Goal: Transaction & Acquisition: Book appointment/travel/reservation

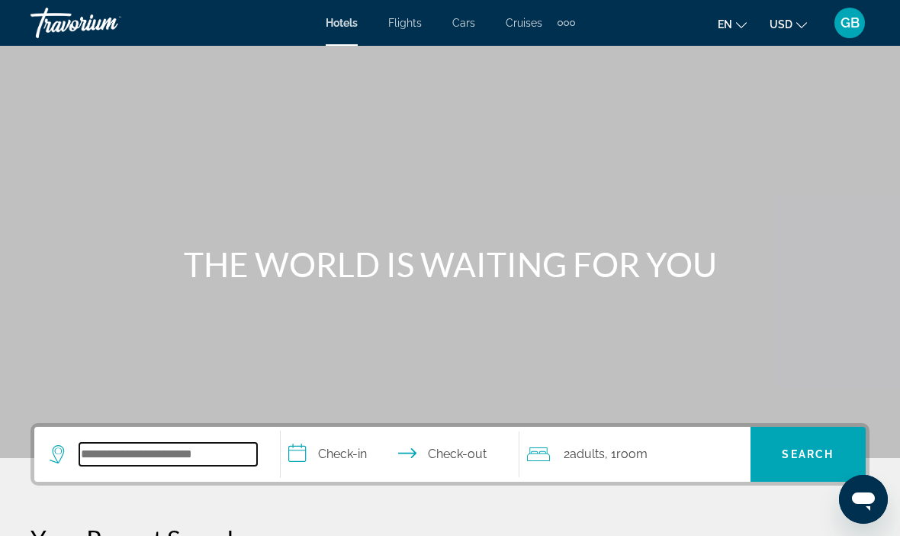
click at [121, 456] on input "Search widget" at bounding box center [168, 454] width 178 height 23
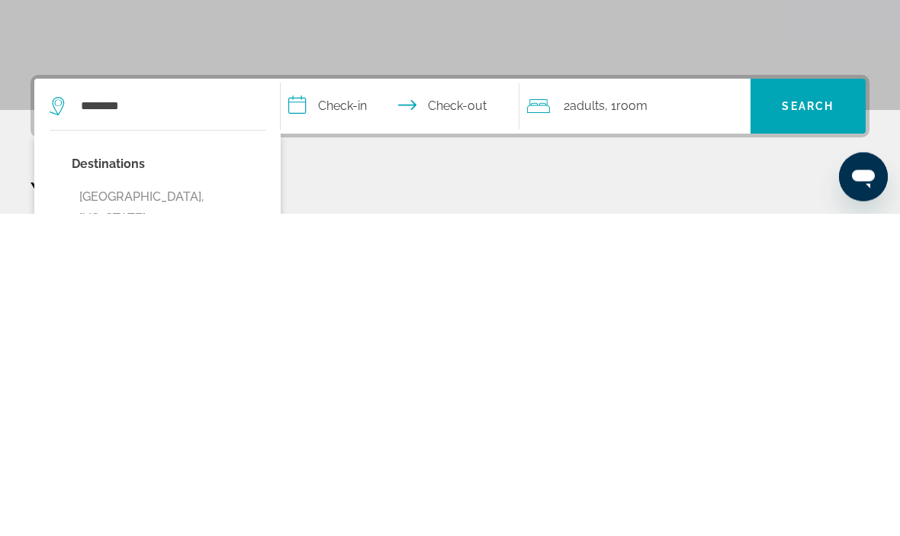
type input "**********"
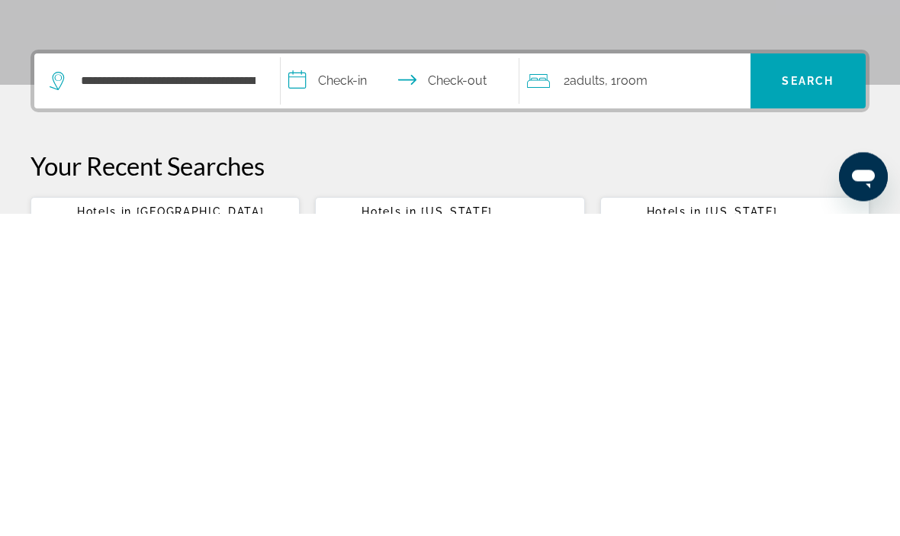
click at [345, 376] on input "**********" at bounding box center [403, 406] width 245 height 60
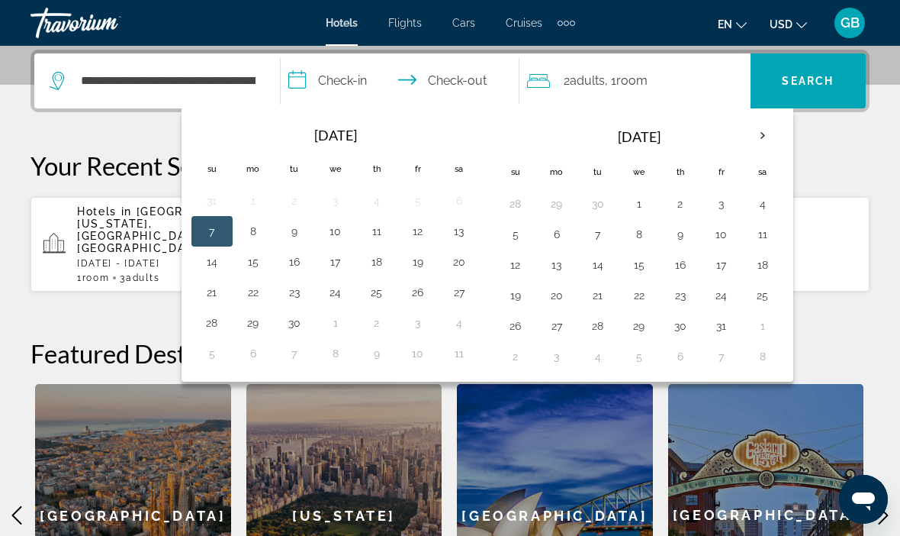
click at [669, 236] on button "9" at bounding box center [680, 234] width 24 height 21
click at [762, 141] on th "Next month" at bounding box center [762, 136] width 41 height 34
click at [386, 236] on button "9" at bounding box center [377, 234] width 24 height 21
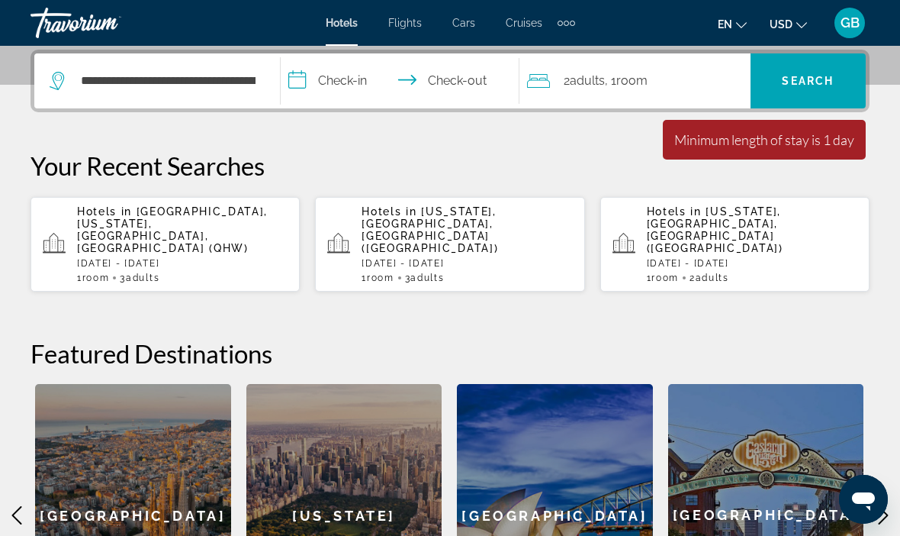
click at [335, 83] on input "**********" at bounding box center [403, 83] width 245 height 60
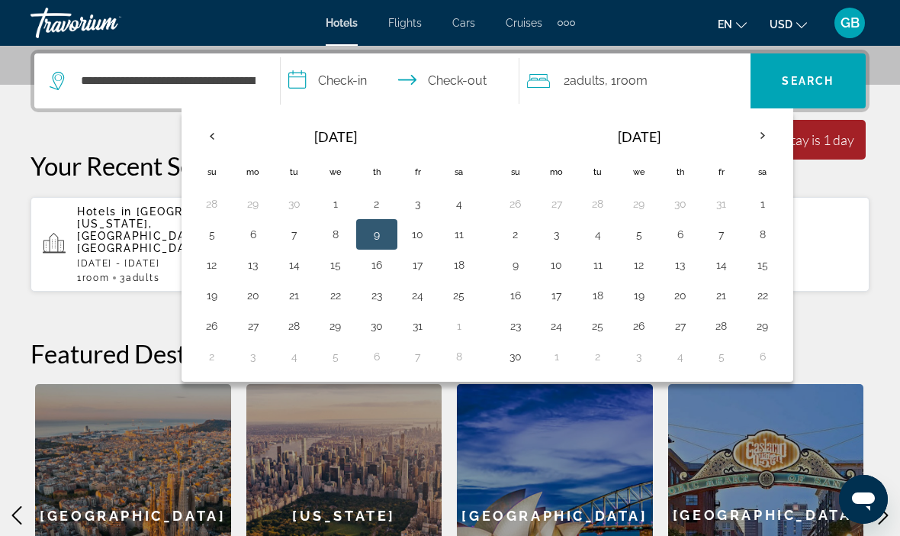
click at [516, 237] on button "2" at bounding box center [516, 234] width 24 height 21
click at [513, 267] on button "9" at bounding box center [516, 264] width 24 height 21
type input "**********"
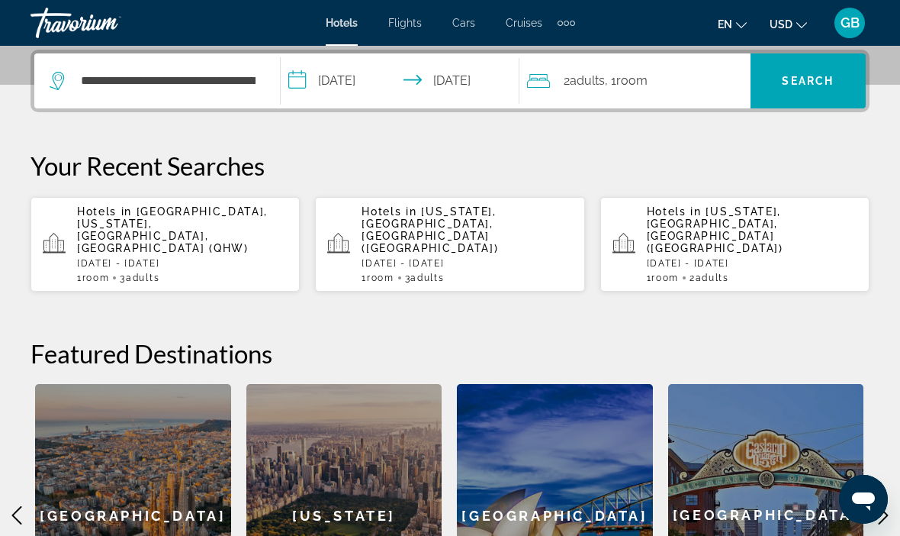
click at [639, 86] on span "Room" at bounding box center [631, 80] width 31 height 14
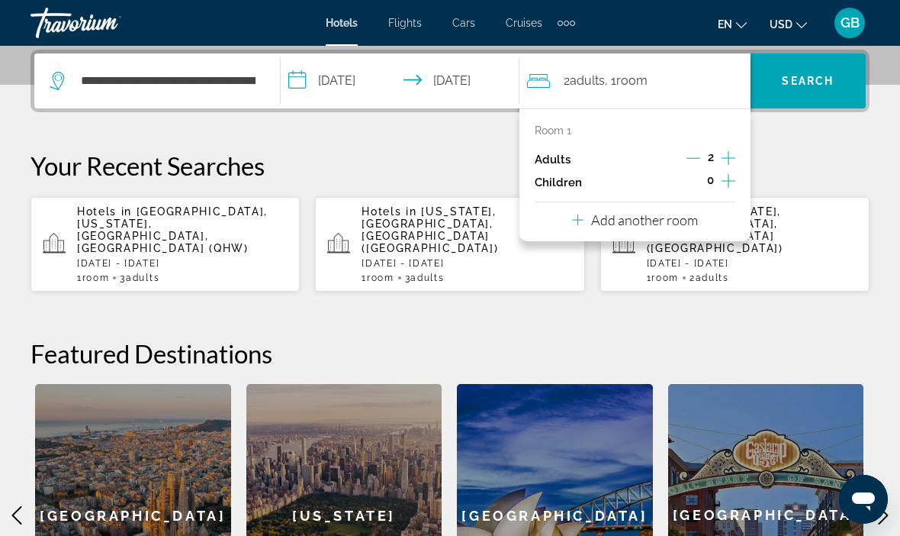
click at [729, 155] on icon "Increment adults" at bounding box center [729, 158] width 14 height 18
click at [734, 149] on icon "Increment adults" at bounding box center [729, 158] width 14 height 18
click at [821, 87] on span "Search" at bounding box center [808, 81] width 52 height 12
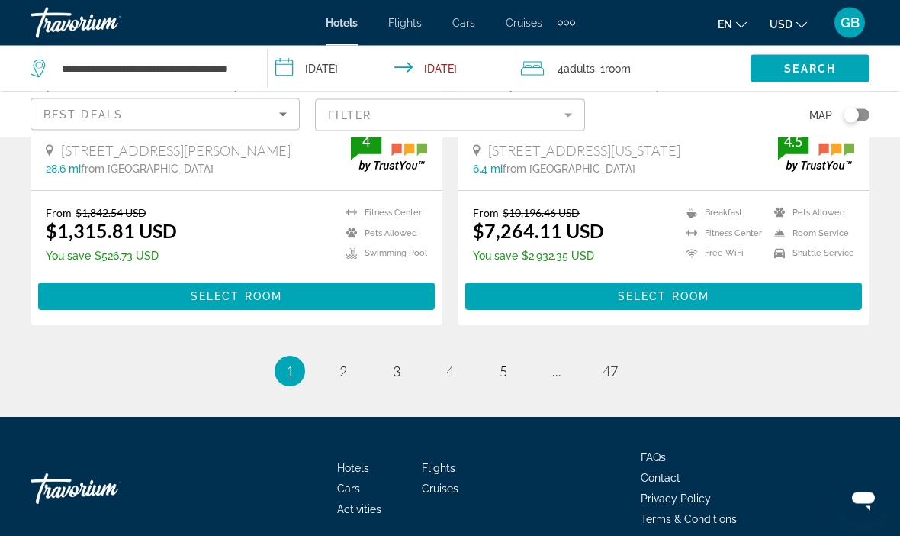
scroll to position [3172, 0]
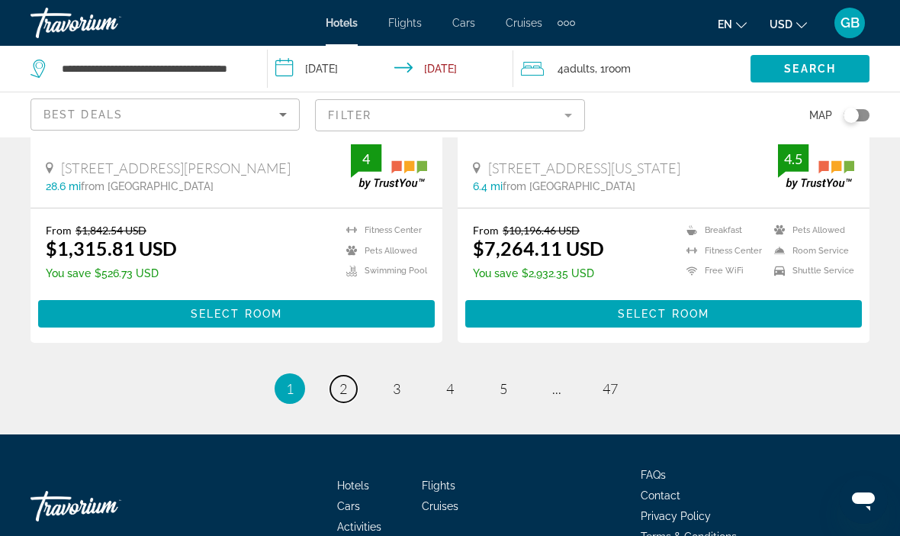
click at [348, 375] on link "page 2" at bounding box center [343, 388] width 27 height 27
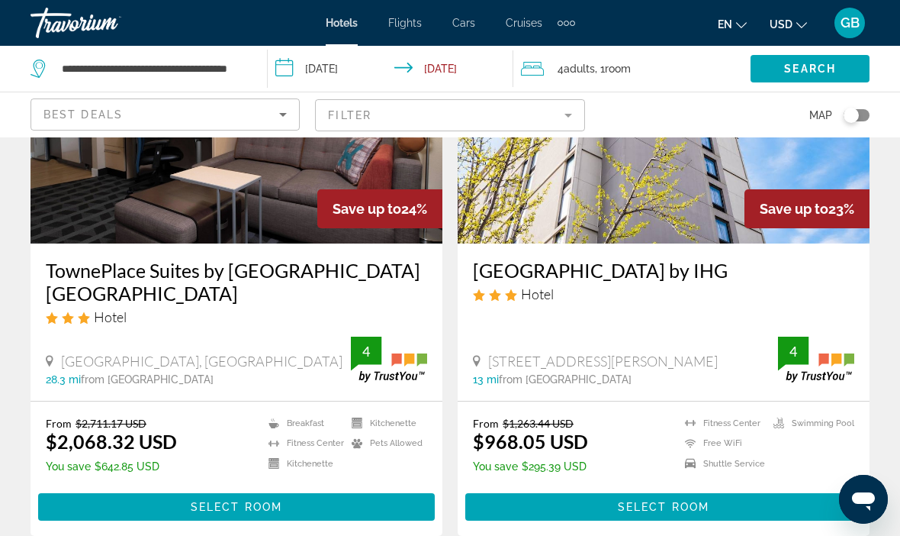
scroll to position [3014, 0]
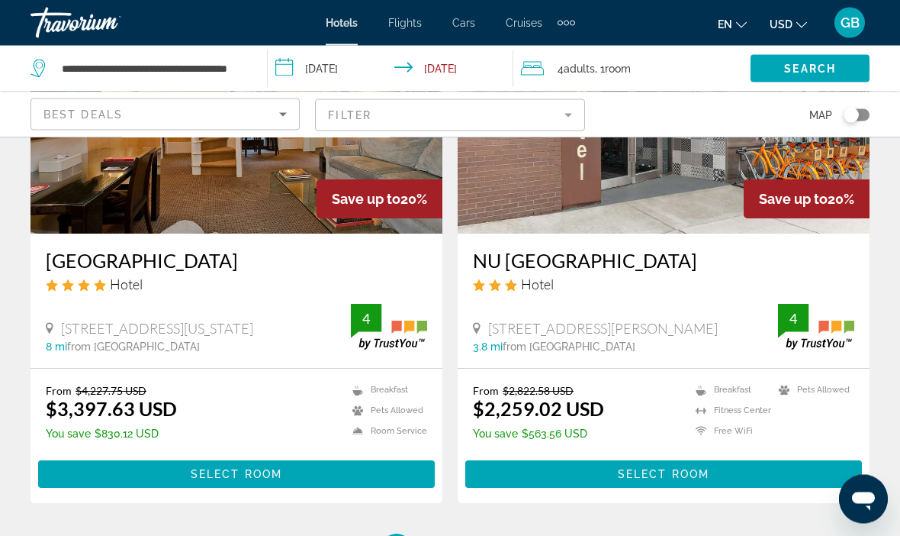
scroll to position [3013, 0]
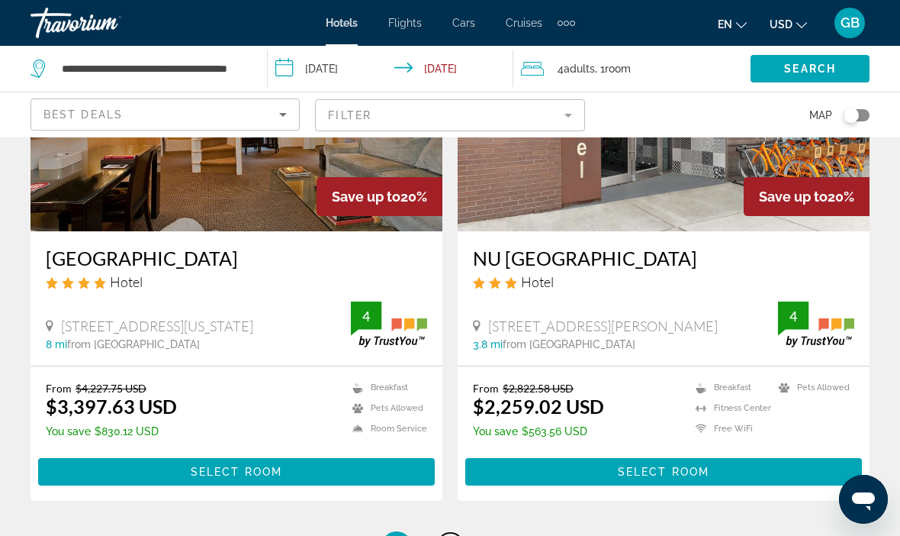
click at [458, 533] on link "page 4" at bounding box center [450, 546] width 27 height 27
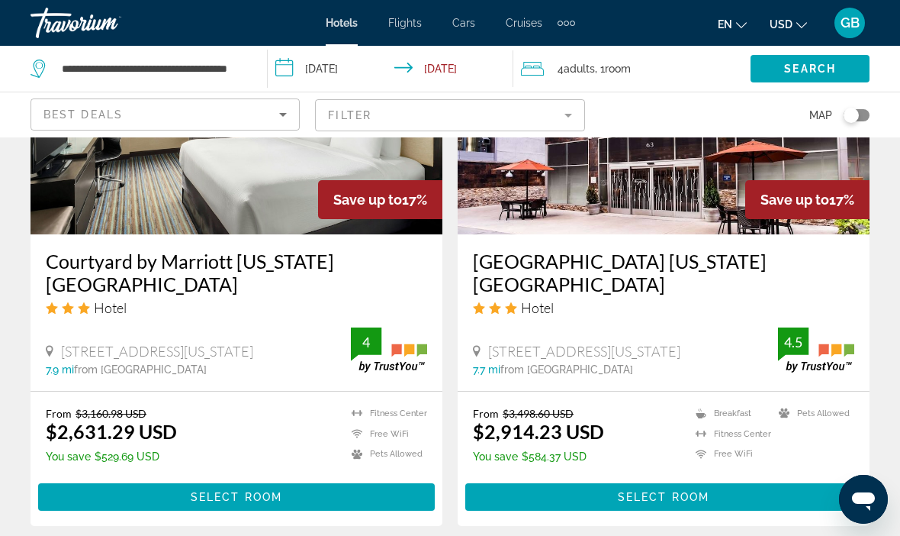
scroll to position [2997, 0]
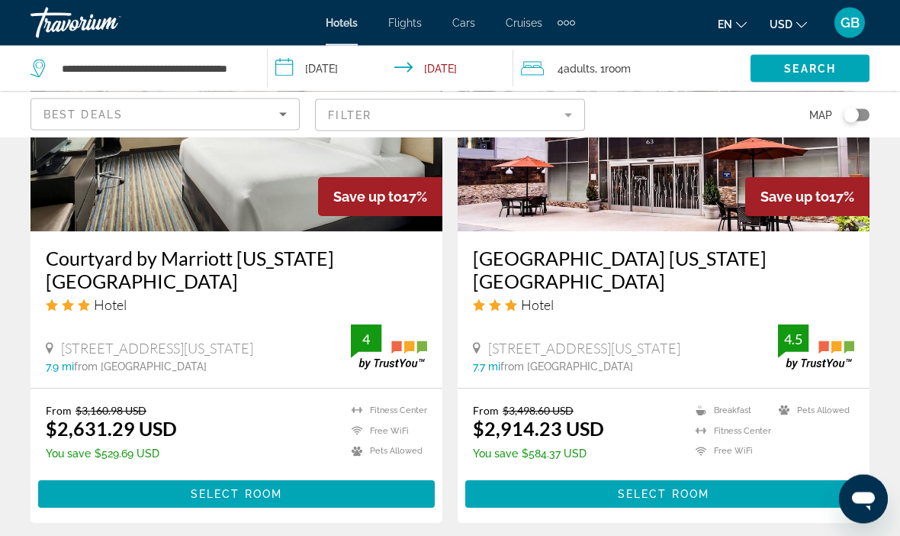
click at [159, 285] on div "Courtyard by Marriott New York Manhattan Times Square Hotel" at bounding box center [236, 286] width 381 height 78
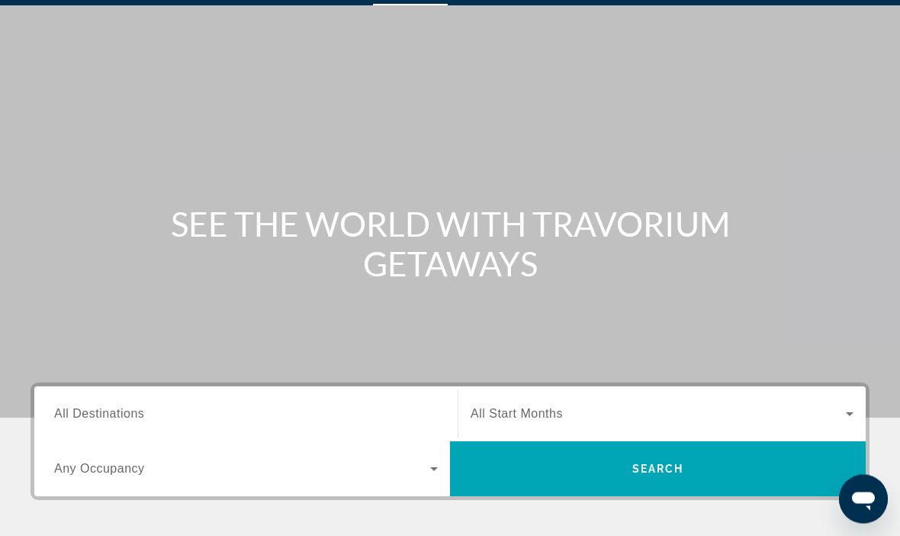
click at [117, 413] on span "All Destinations" at bounding box center [99, 413] width 90 height 13
click at [117, 413] on input "Destination All Destinations" at bounding box center [246, 415] width 384 height 18
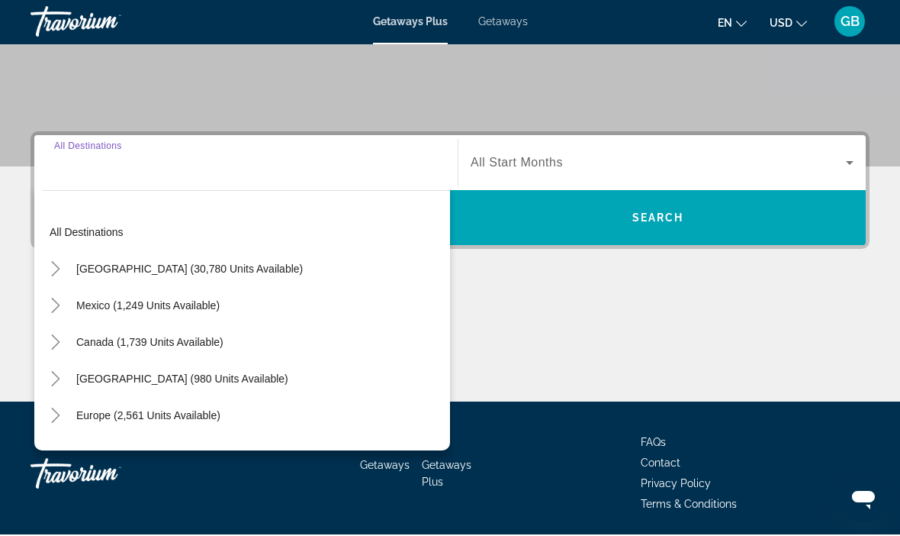
click at [186, 264] on span "United States (30,780 units available)" at bounding box center [189, 270] width 227 height 12
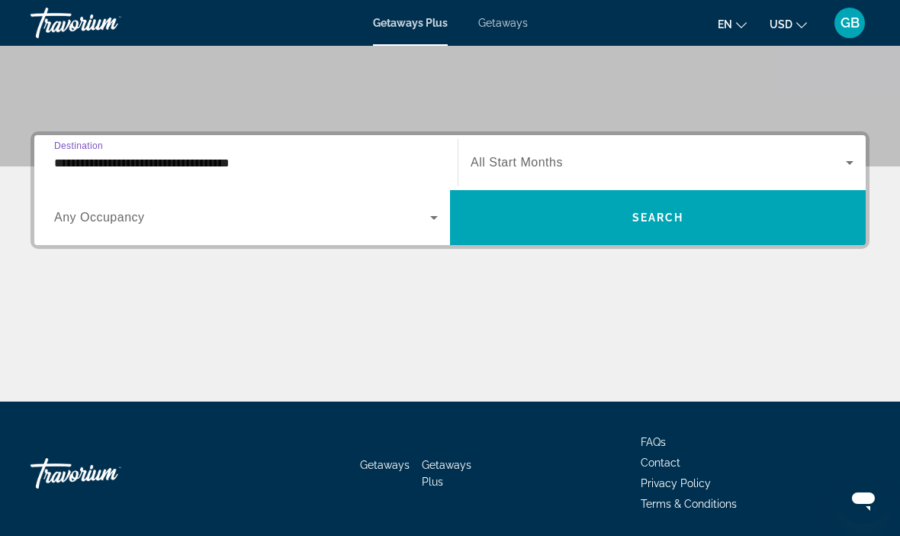
click at [175, 165] on input "**********" at bounding box center [246, 163] width 384 height 18
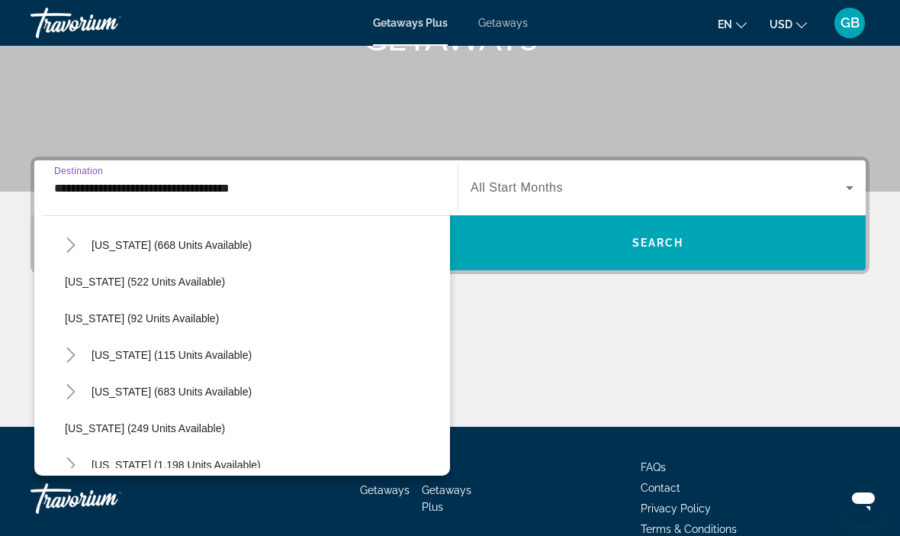
scroll to position [819, 0]
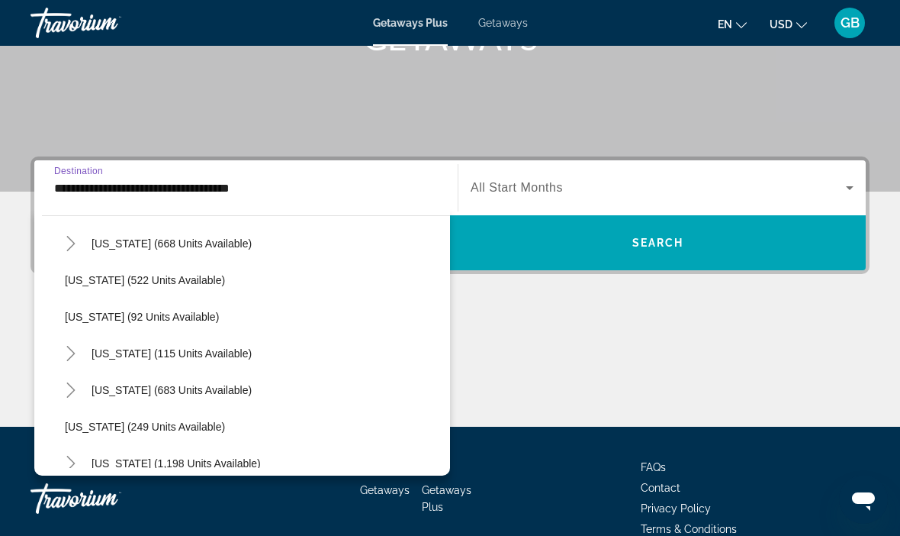
click at [195, 352] on span "New York (115 units available)" at bounding box center [172, 353] width 160 height 12
type input "**********"
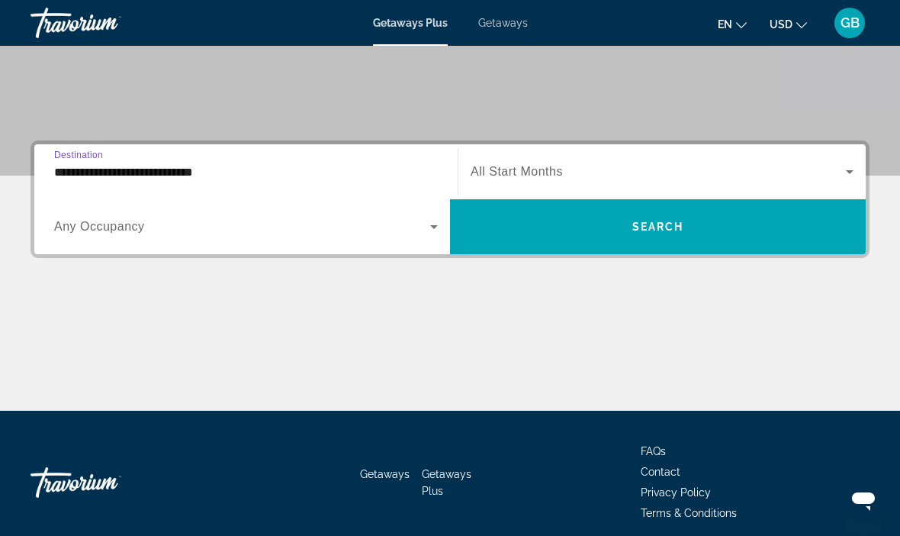
scroll to position [291, 0]
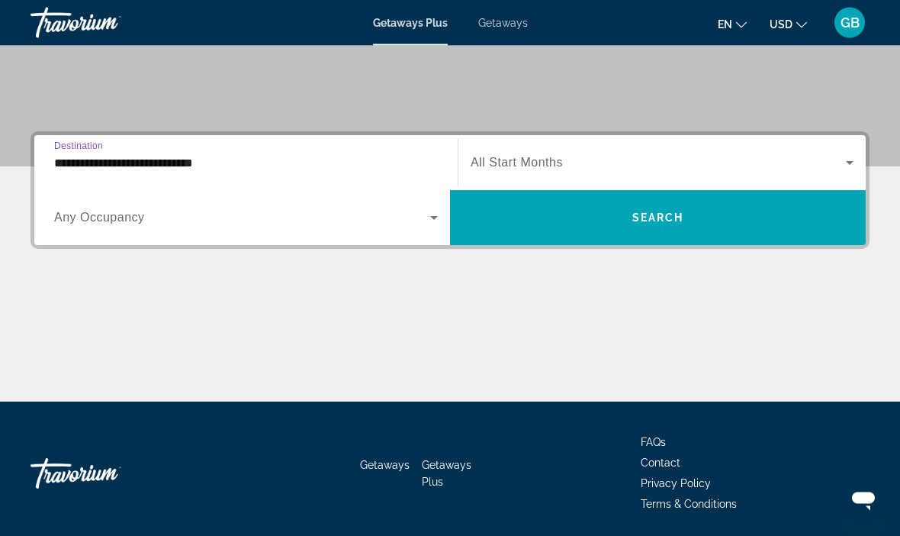
click at [572, 164] on span "Search widget" at bounding box center [658, 163] width 375 height 18
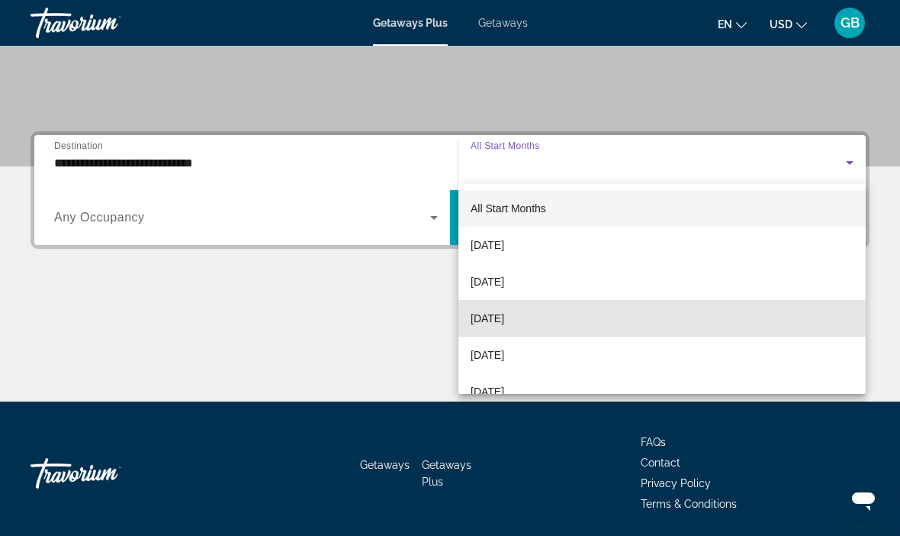
click at [504, 315] on span "November 2025" at bounding box center [488, 318] width 34 height 18
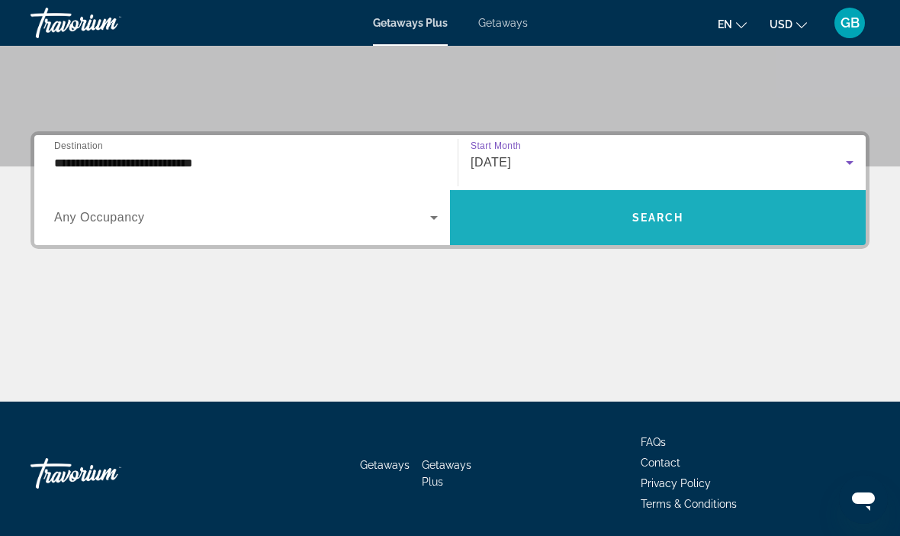
click at [665, 219] on span "Search" at bounding box center [659, 217] width 52 height 12
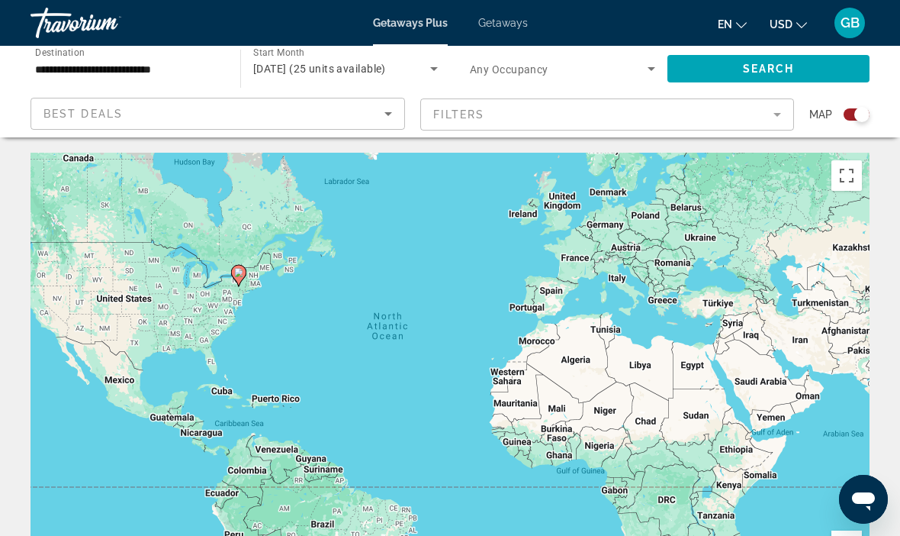
click at [132, 348] on div "To activate drag with keyboard, press Alt + Enter. Once in keyboard drag state,…" at bounding box center [450, 382] width 839 height 458
click at [779, 109] on mat-form-field "Filters" at bounding box center [607, 114] width 375 height 32
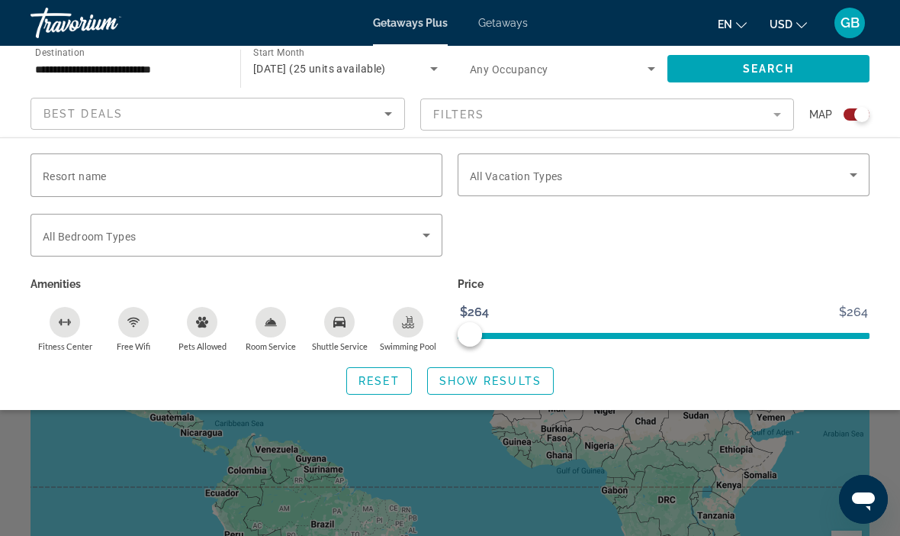
click at [775, 120] on mat-form-field "Filters" at bounding box center [607, 114] width 375 height 32
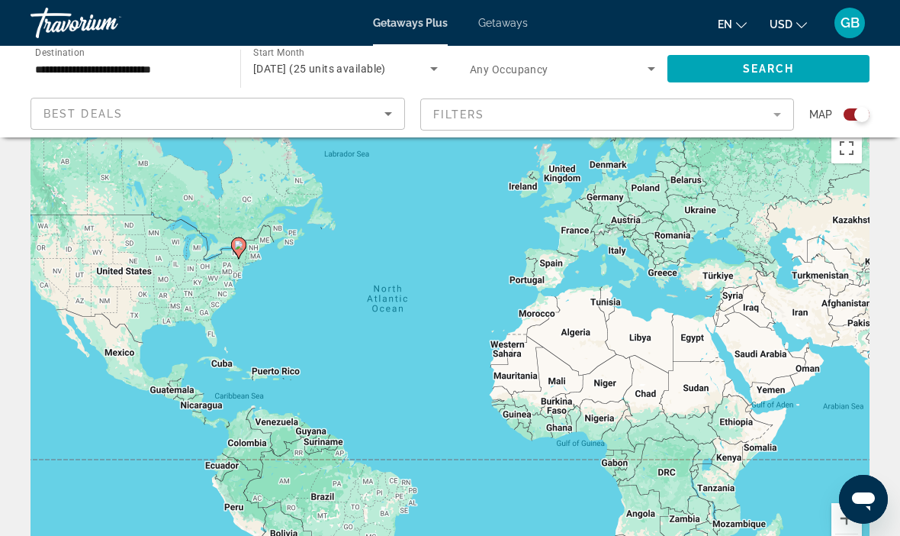
scroll to position [34, 0]
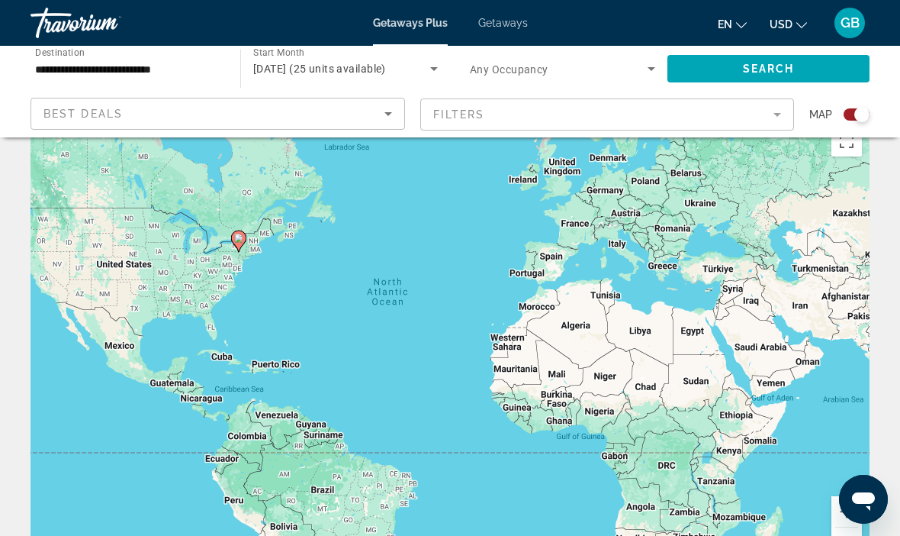
click at [162, 109] on div "Best Deals" at bounding box center [213, 114] width 341 height 18
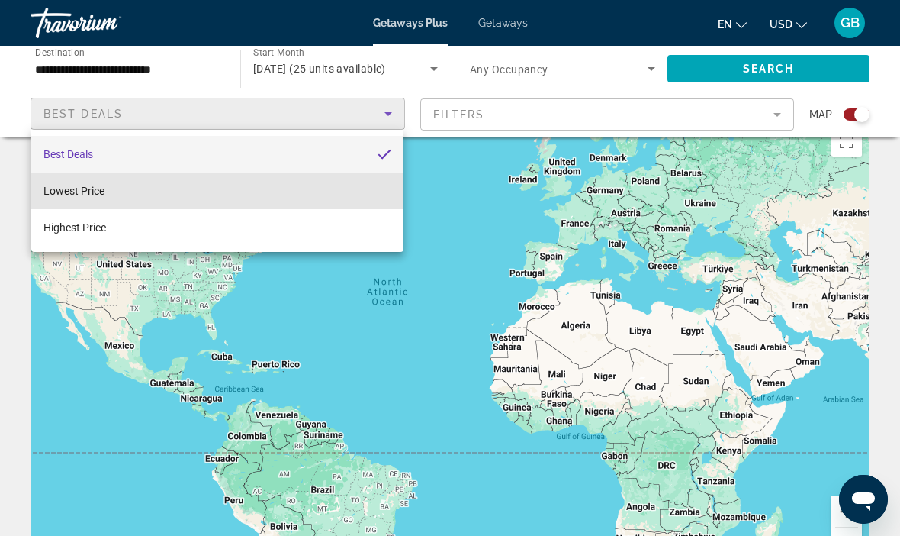
click at [106, 186] on mat-option "Lowest Price" at bounding box center [217, 190] width 372 height 37
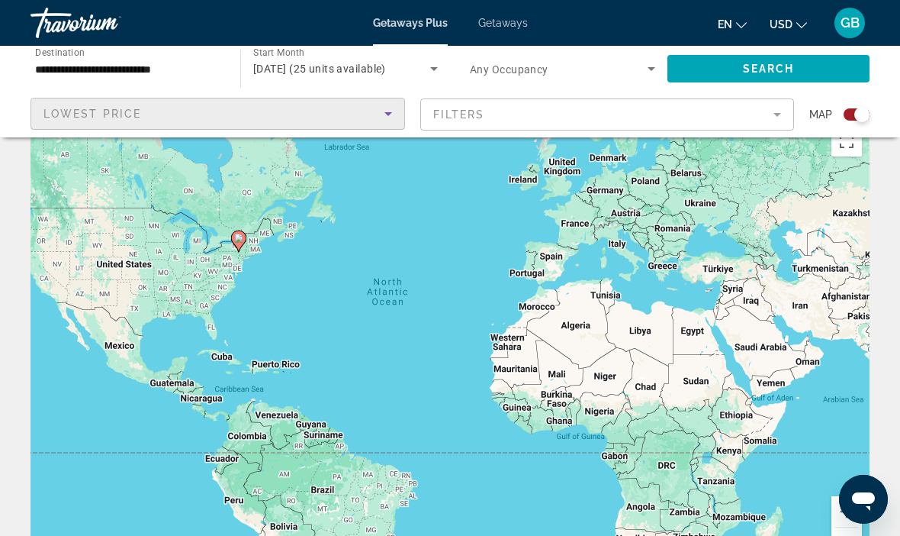
click at [757, 112] on mat-form-field "Filters" at bounding box center [607, 114] width 375 height 32
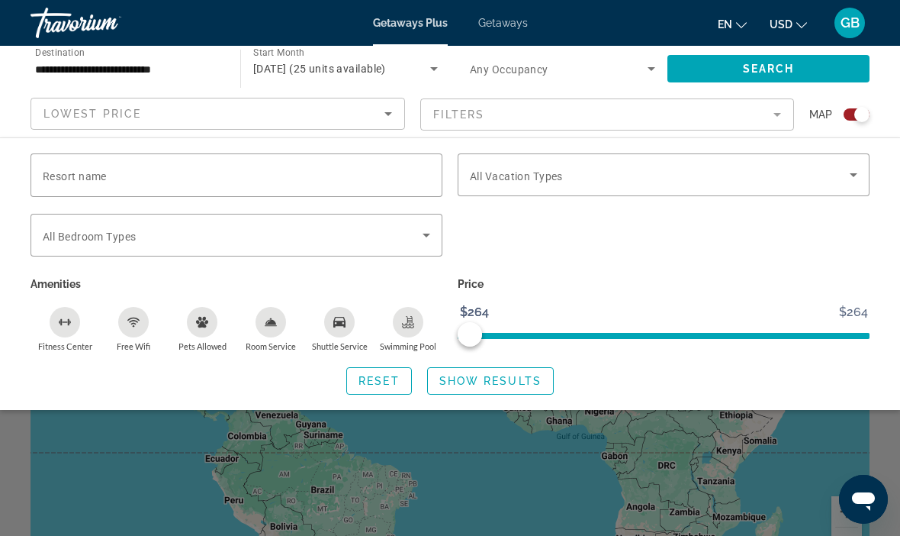
click at [330, 175] on input "Resort name" at bounding box center [237, 175] width 388 height 18
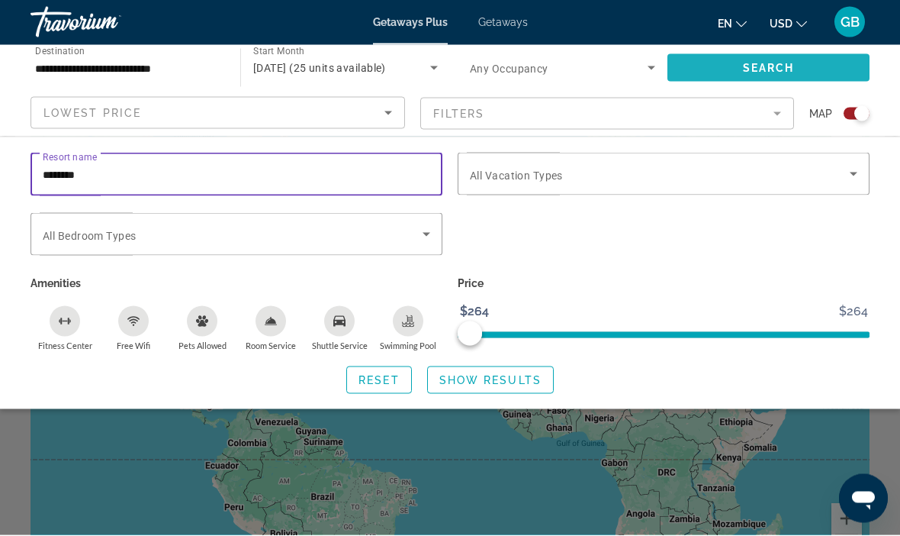
type input "********"
click at [768, 63] on span "Search" at bounding box center [769, 69] width 52 height 12
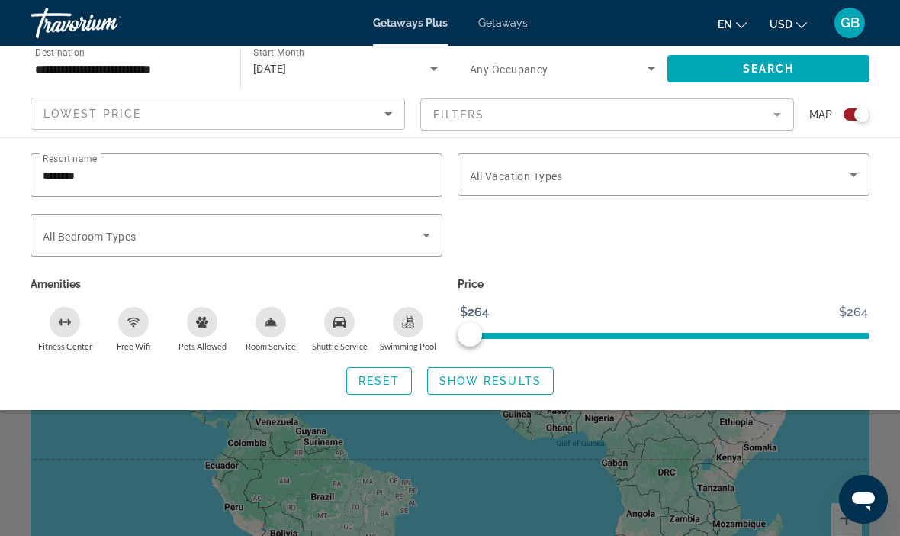
click at [488, 381] on span "Show Results" at bounding box center [490, 381] width 102 height 12
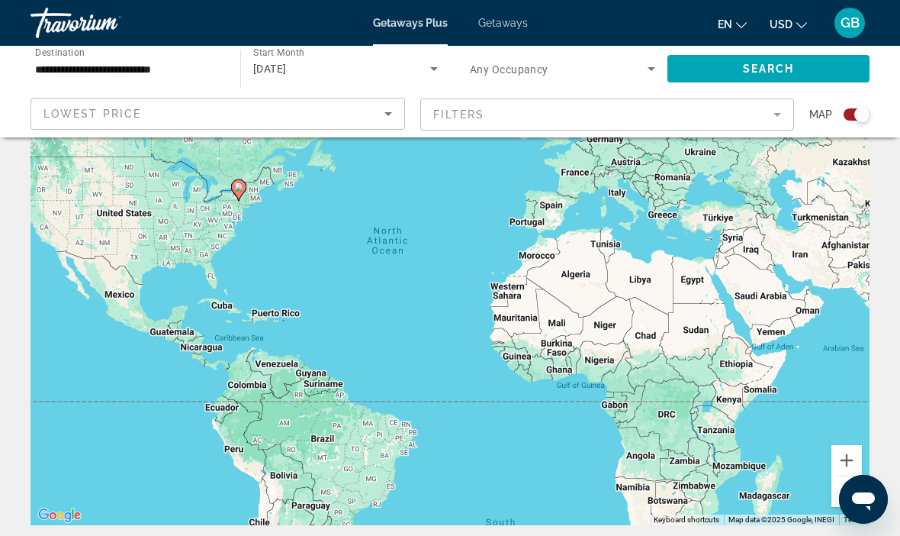
scroll to position [0, 0]
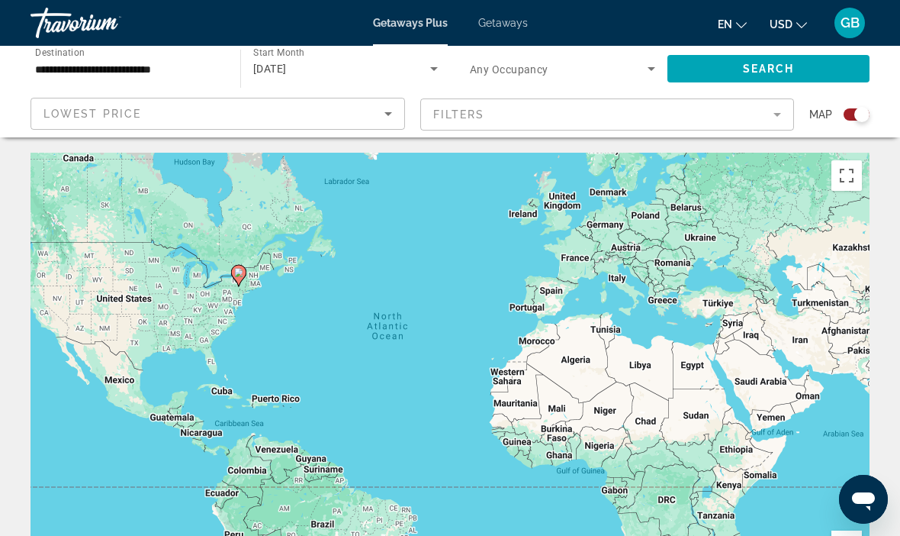
click at [857, 115] on div "Search widget" at bounding box center [862, 114] width 15 height 15
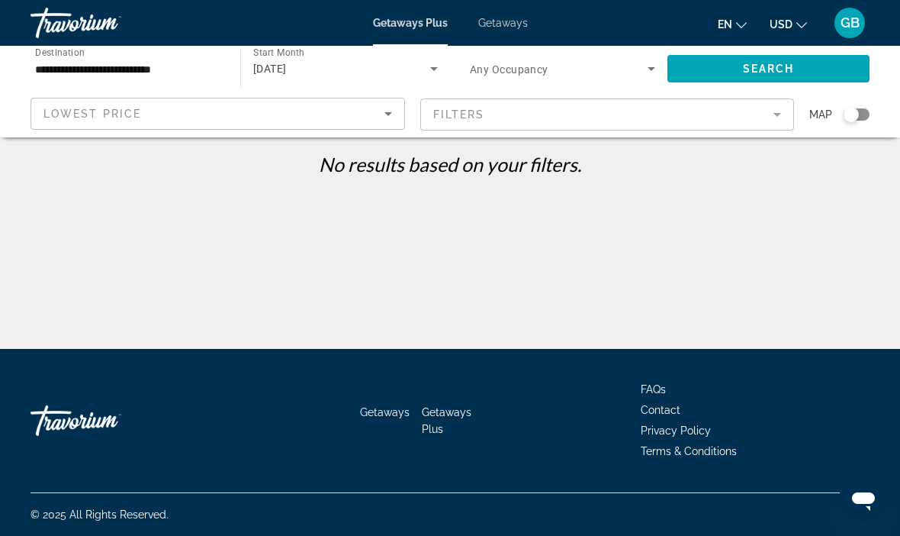
click at [772, 115] on mat-form-field "Filters" at bounding box center [607, 114] width 375 height 32
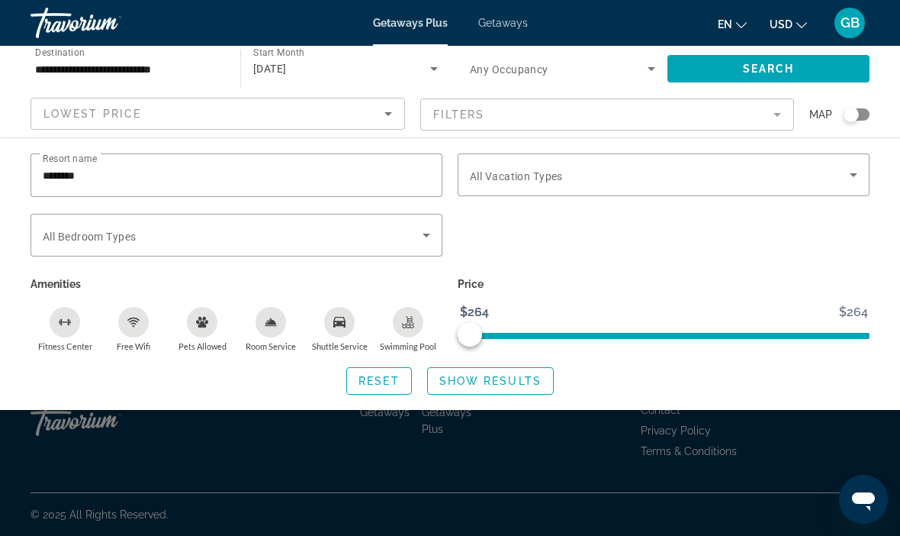
click at [146, 60] on input "**********" at bounding box center [127, 69] width 185 height 18
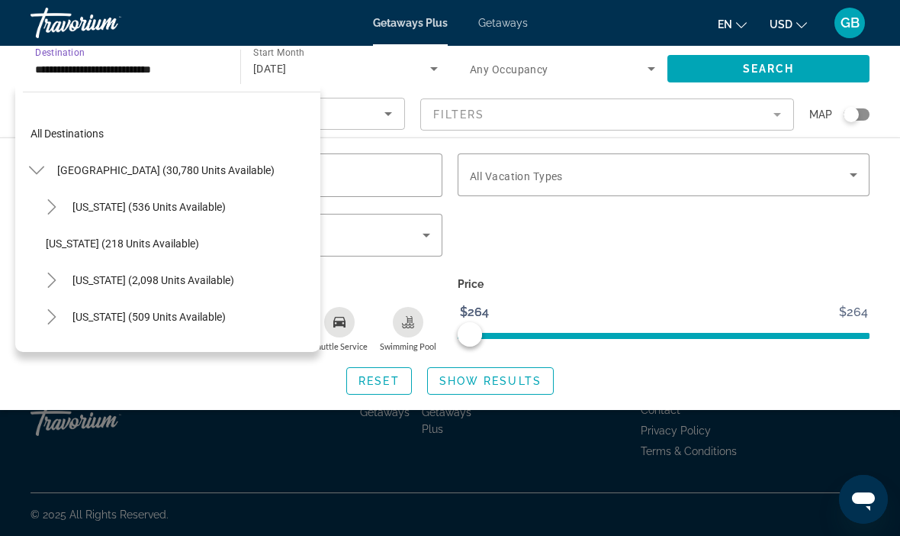
scroll to position [823, 0]
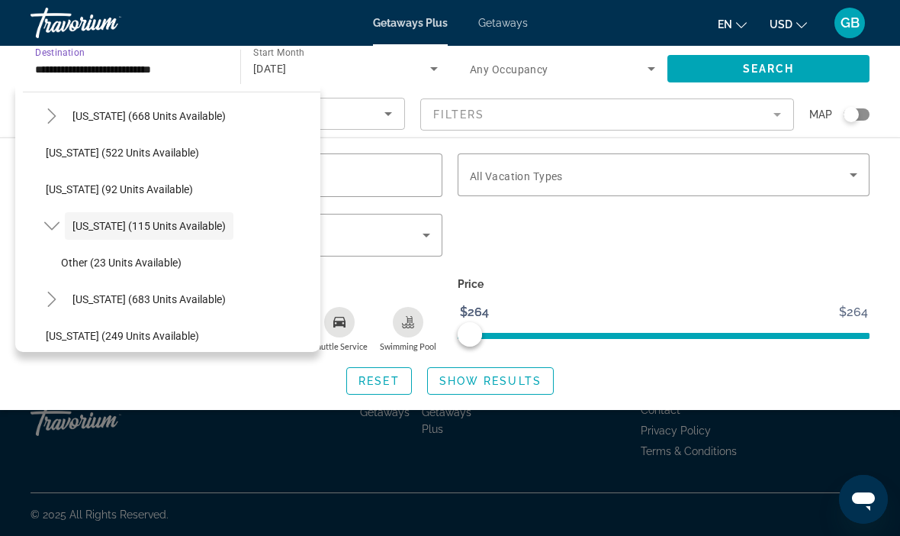
click at [152, 262] on span "Other (23 units available)" at bounding box center [121, 262] width 121 height 12
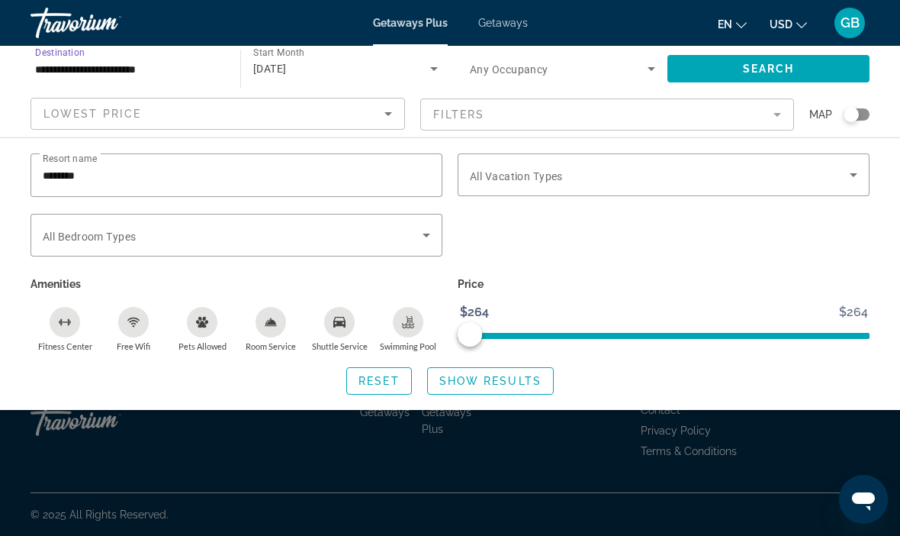
click at [504, 376] on span "Show Results" at bounding box center [490, 381] width 102 height 12
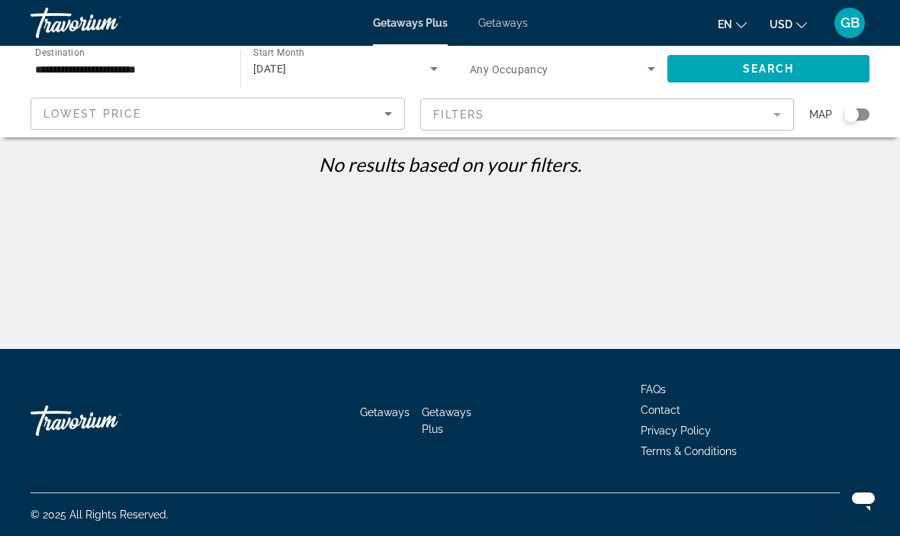
click at [91, 61] on input "**********" at bounding box center [127, 69] width 185 height 18
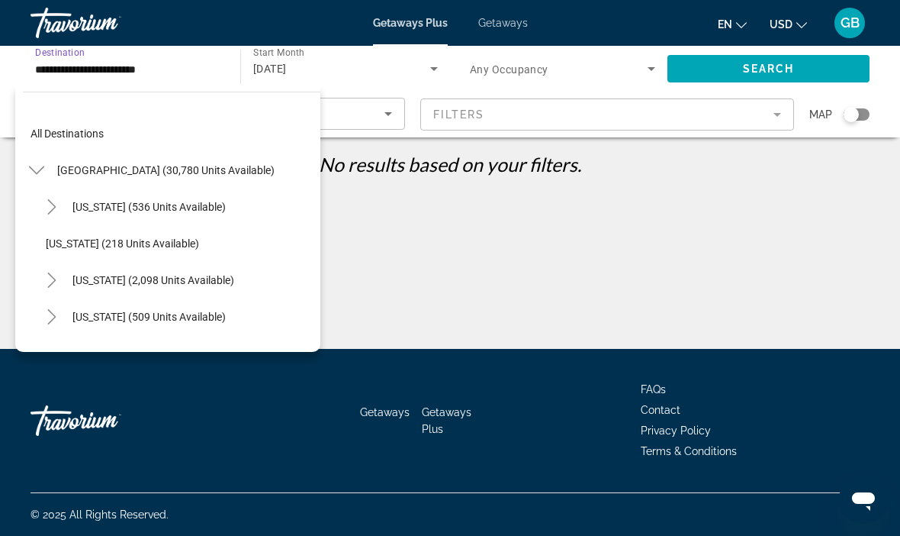
scroll to position [860, 0]
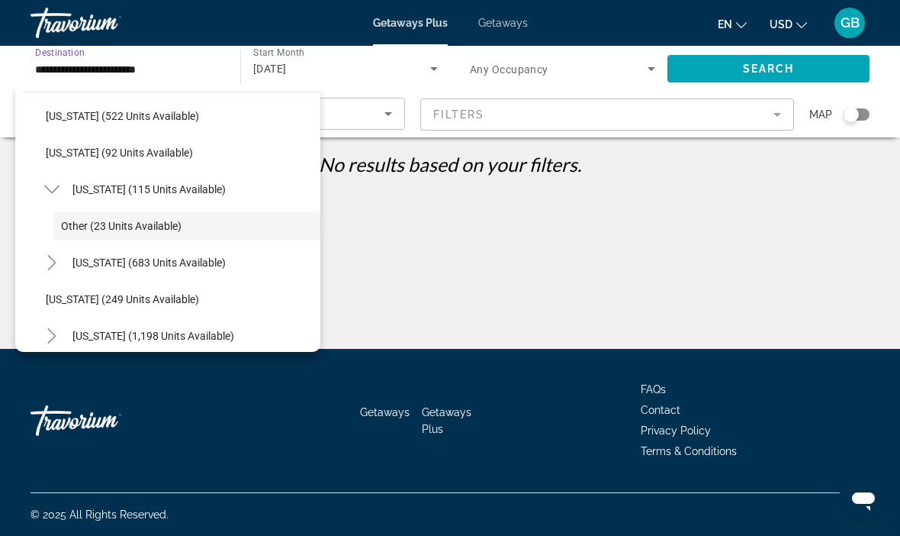
click at [195, 188] on span "New York (115 units available)" at bounding box center [148, 189] width 153 height 12
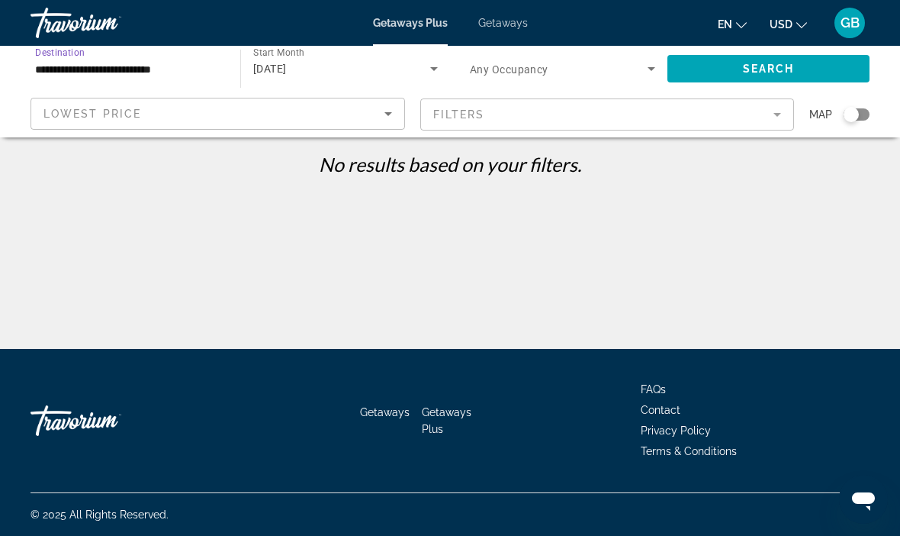
click at [647, 76] on icon "Search widget" at bounding box center [651, 69] width 18 height 18
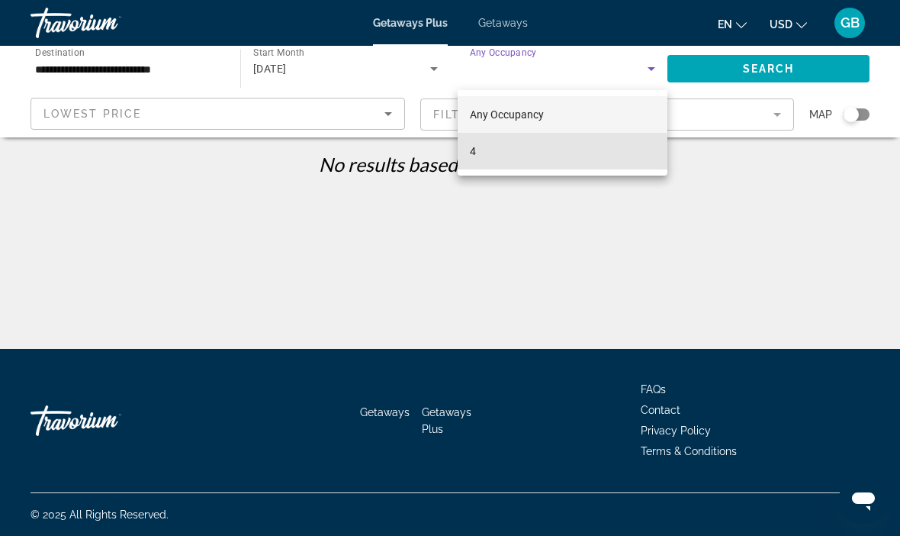
click at [485, 153] on mat-option "4" at bounding box center [563, 151] width 210 height 37
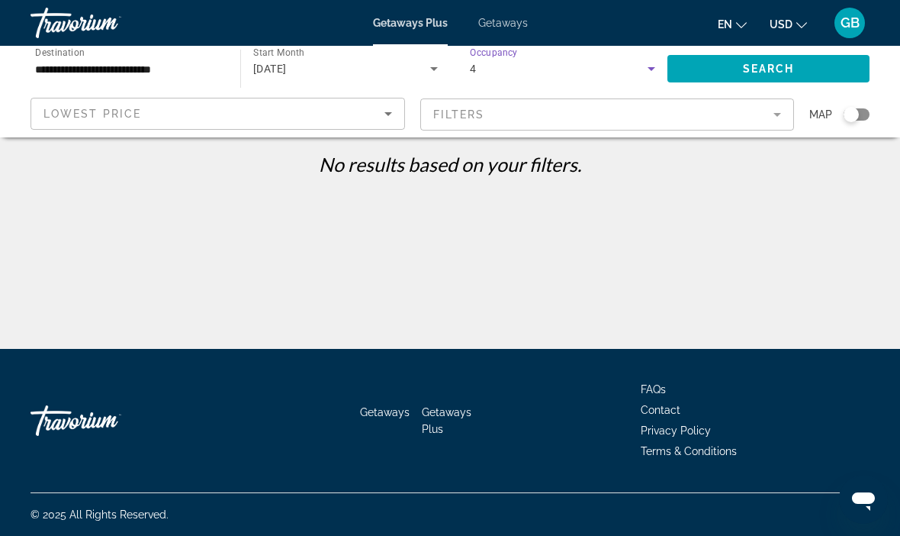
click at [861, 116] on div "Search widget" at bounding box center [857, 114] width 26 height 12
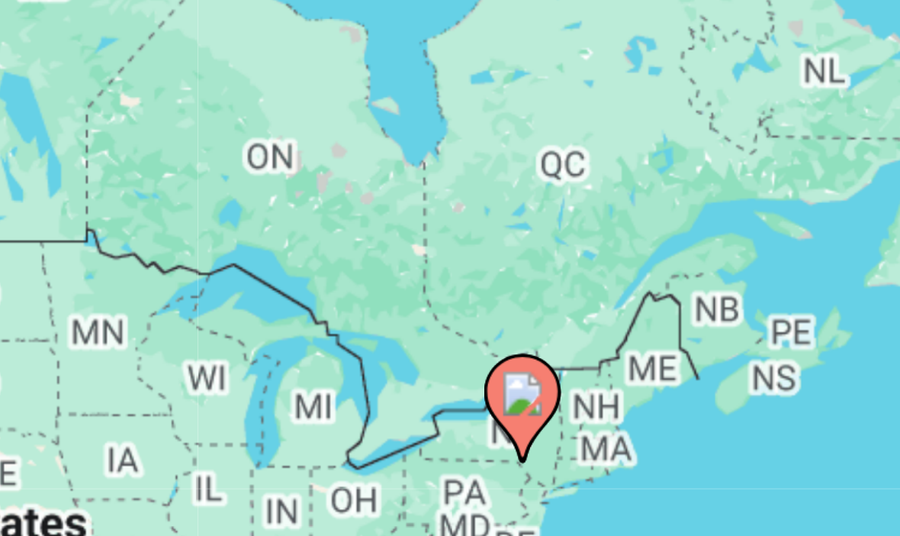
type input "**********"
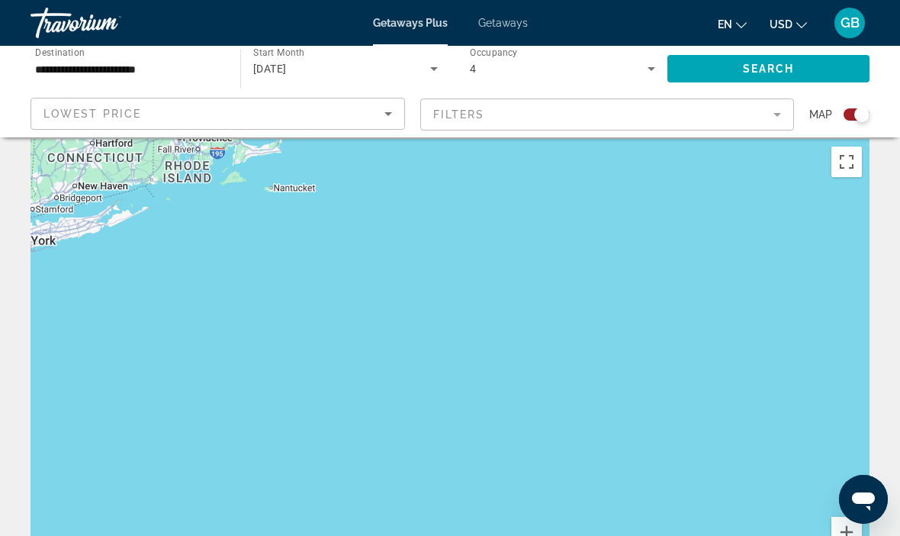
scroll to position [0, 0]
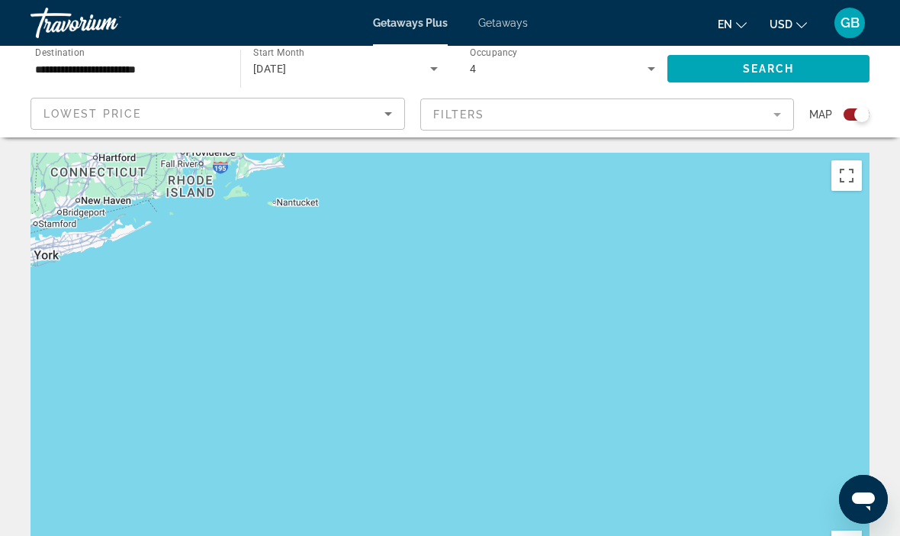
click at [507, 23] on span "Getaways" at bounding box center [503, 23] width 50 height 12
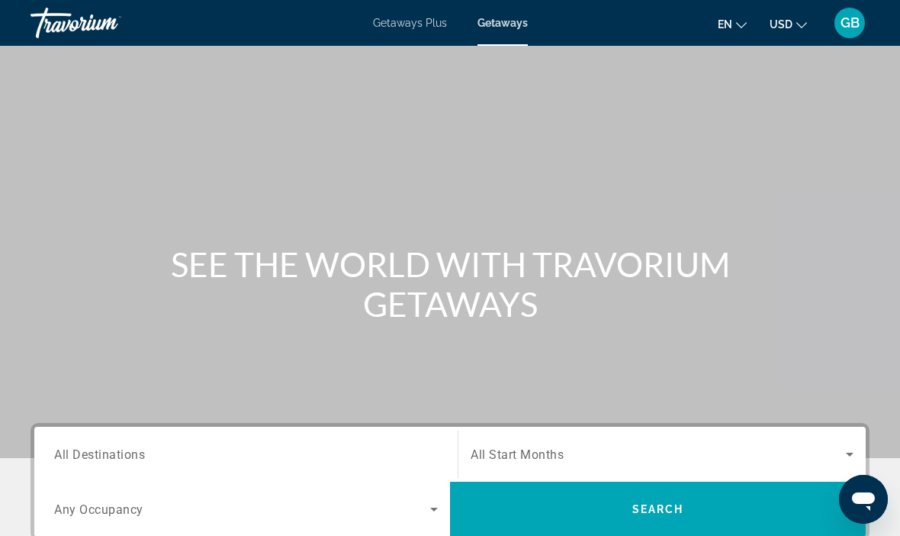
click at [95, 455] on span "All Destinations" at bounding box center [99, 453] width 91 height 14
click at [95, 455] on input "Destination All Destinations" at bounding box center [246, 455] width 384 height 18
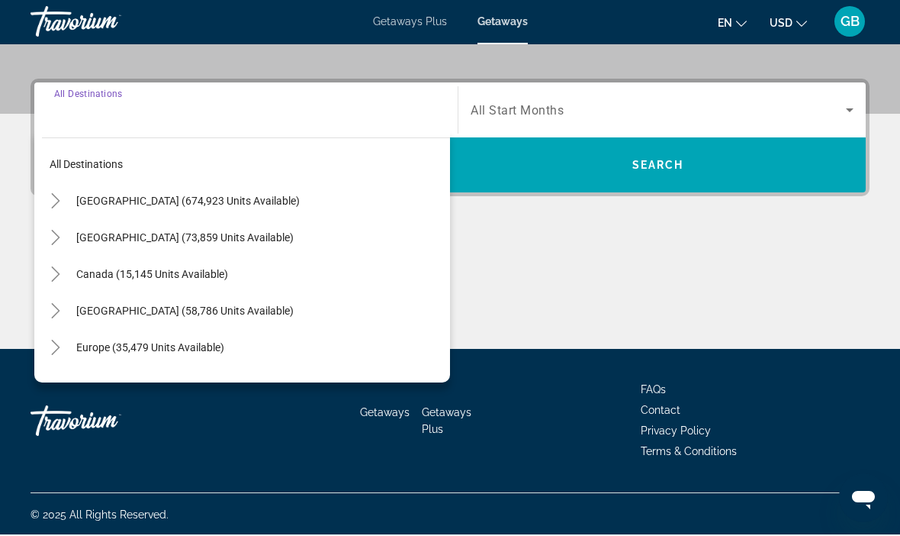
scroll to position [344, 0]
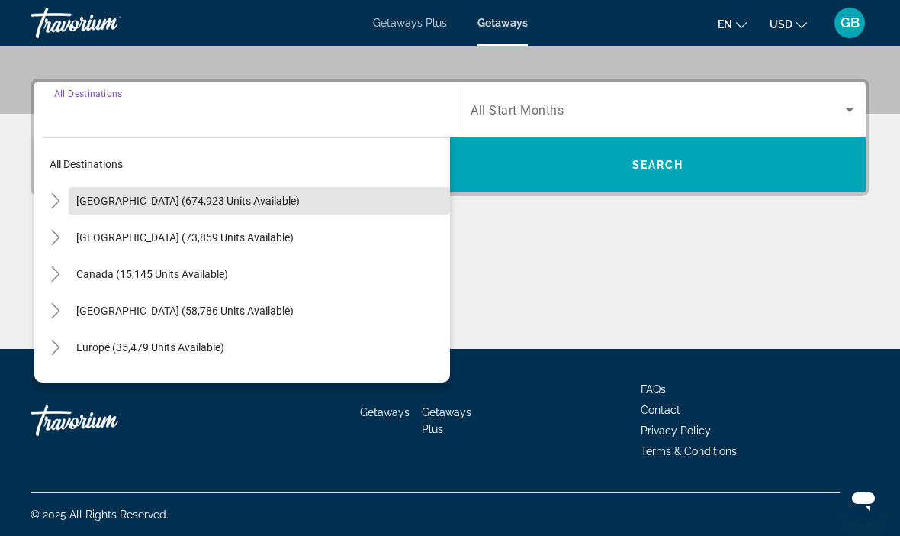
click at [86, 195] on span "United States (674,923 units available)" at bounding box center [188, 201] width 224 height 12
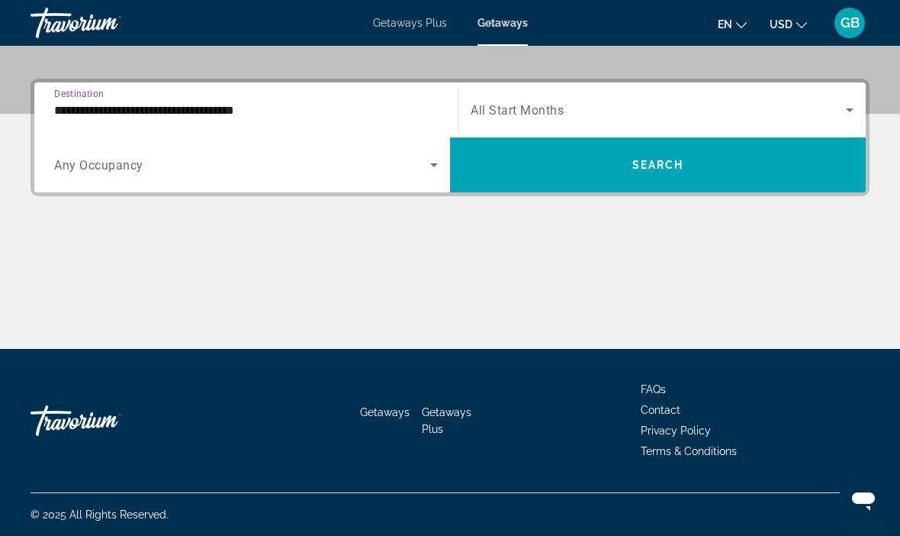
click at [82, 113] on input "**********" at bounding box center [246, 110] width 384 height 18
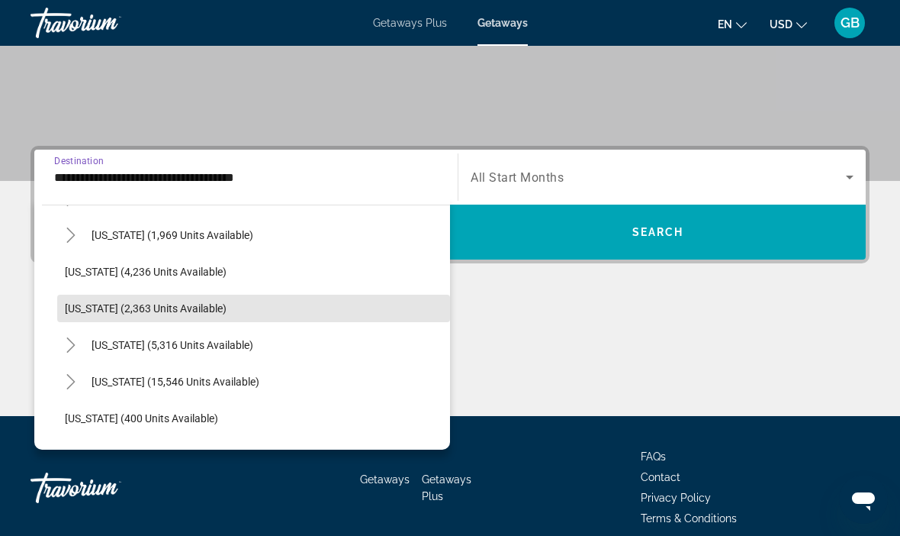
scroll to position [949, 0]
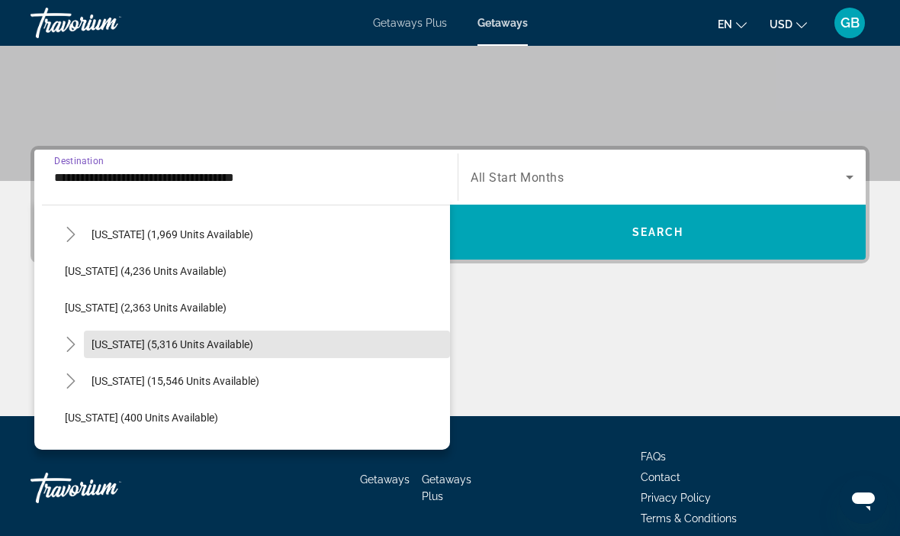
click at [227, 348] on span "New York (5,316 units available)" at bounding box center [173, 344] width 162 height 12
type input "**********"
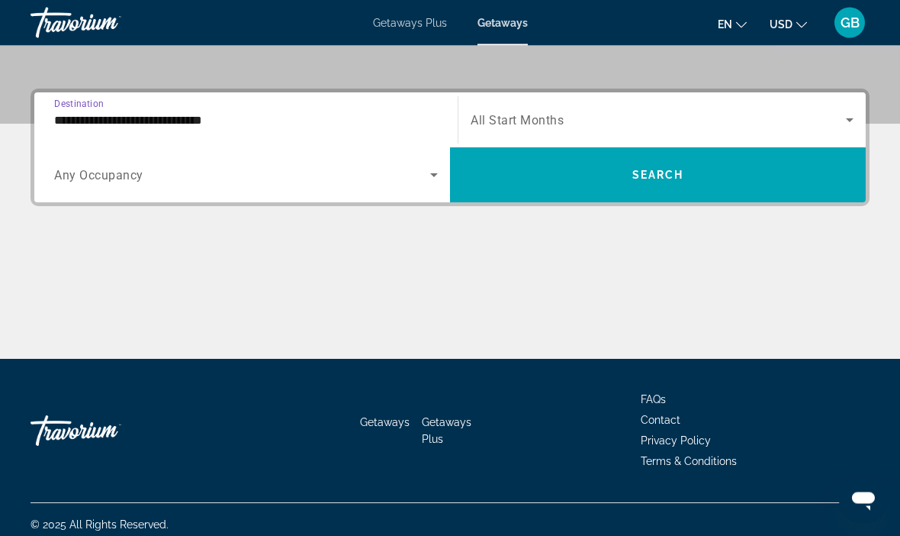
scroll to position [343, 0]
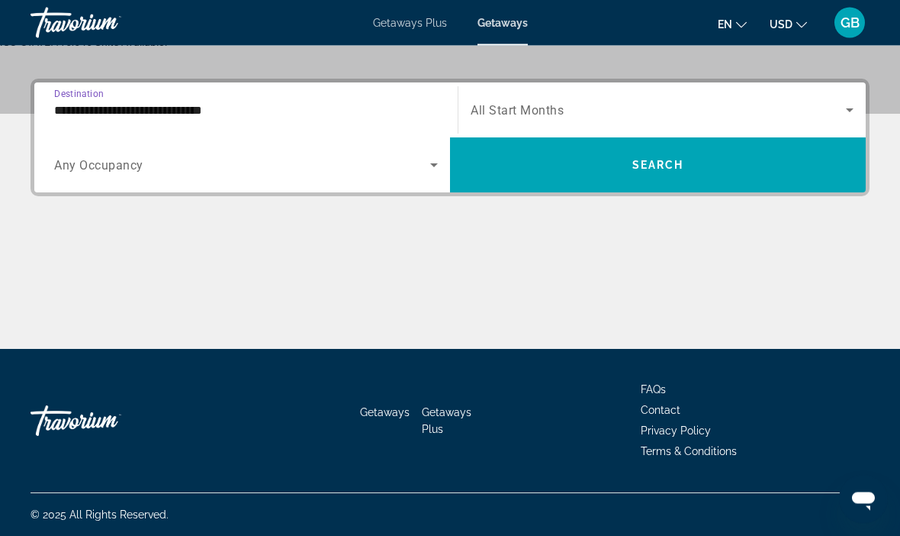
click at [826, 110] on span "Search widget" at bounding box center [658, 110] width 375 height 18
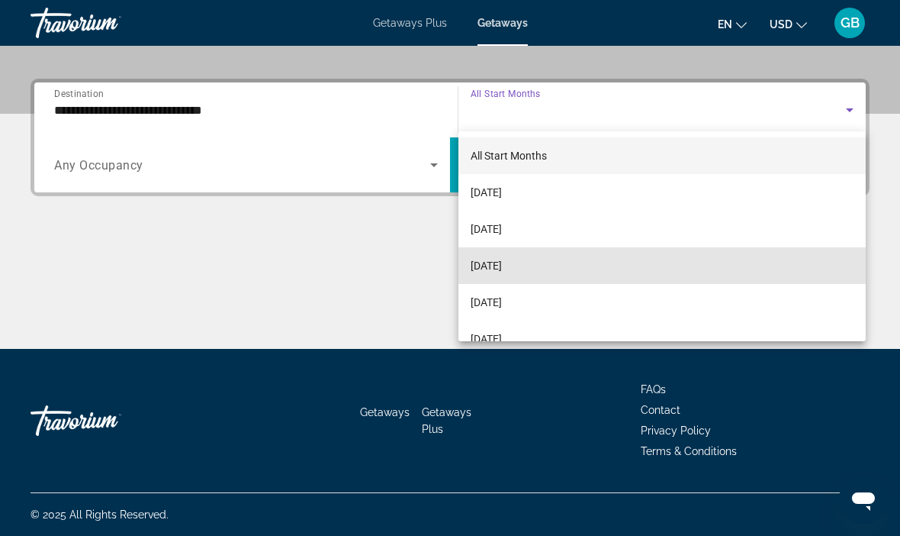
click at [502, 263] on span "November 2025" at bounding box center [486, 265] width 31 height 18
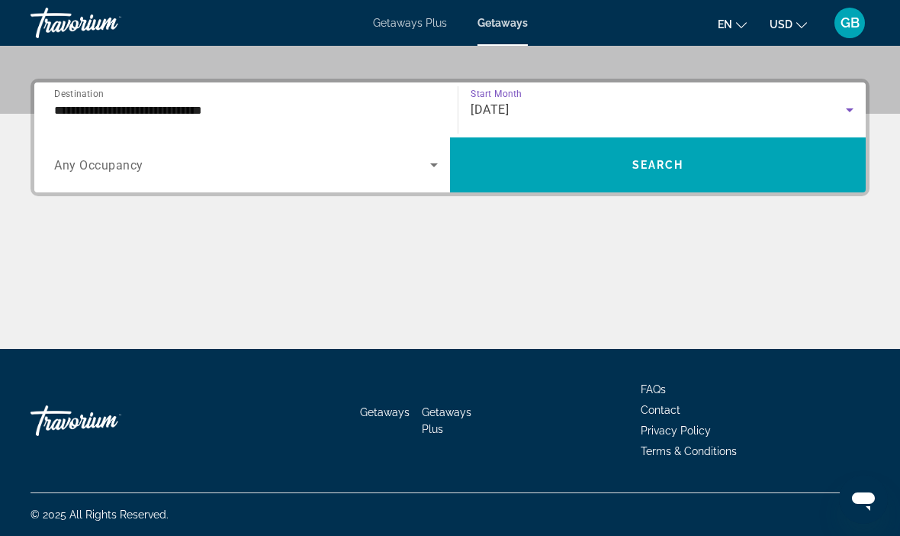
click at [710, 167] on span "Search widget" at bounding box center [658, 164] width 416 height 37
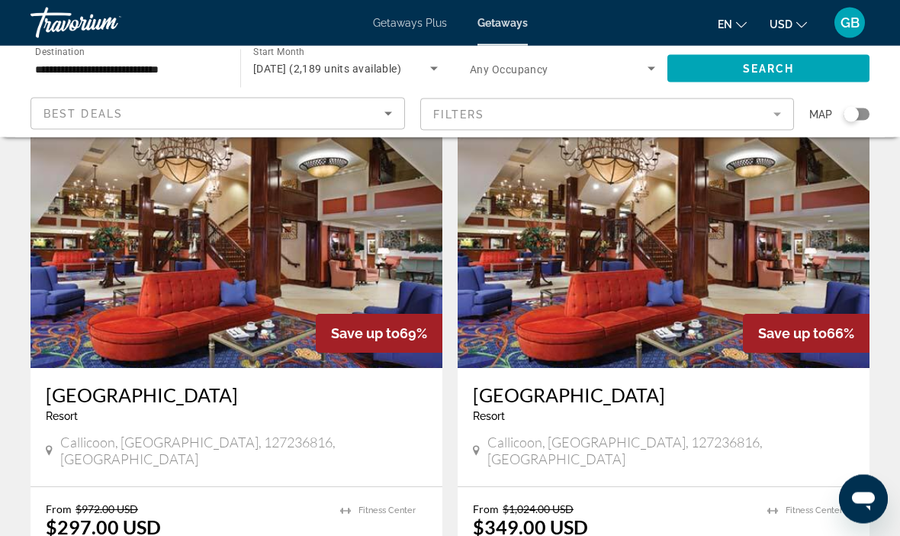
scroll to position [65, 0]
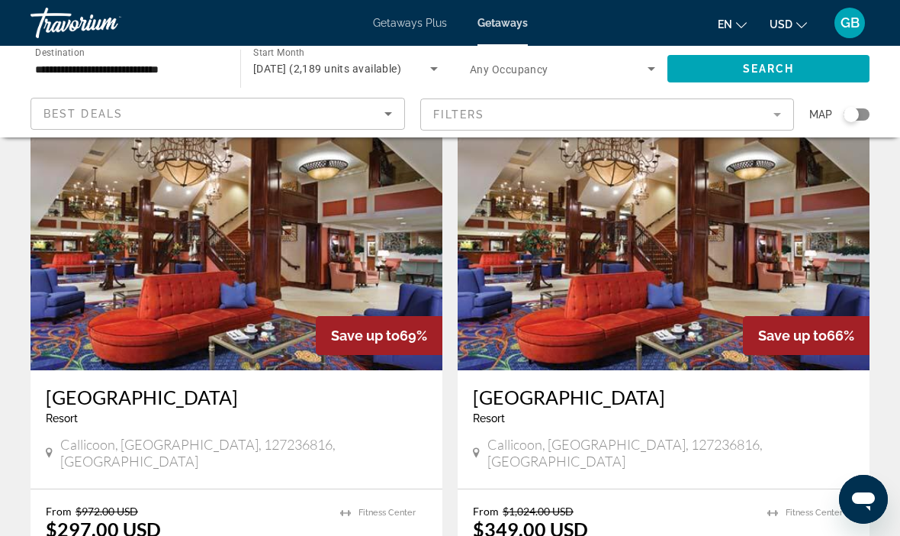
click at [369, 107] on div "Best Deals" at bounding box center [213, 114] width 341 height 18
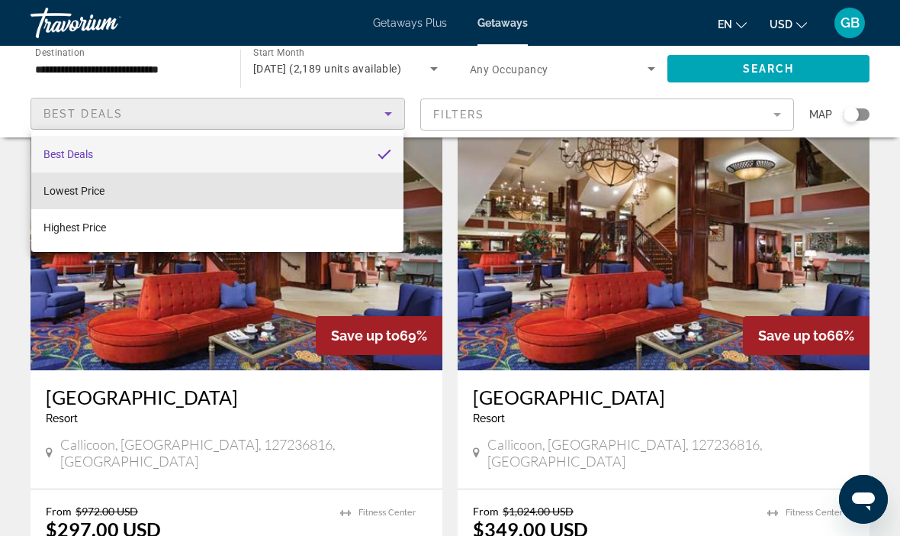
click at [101, 198] on span "Lowest Price" at bounding box center [73, 191] width 61 height 18
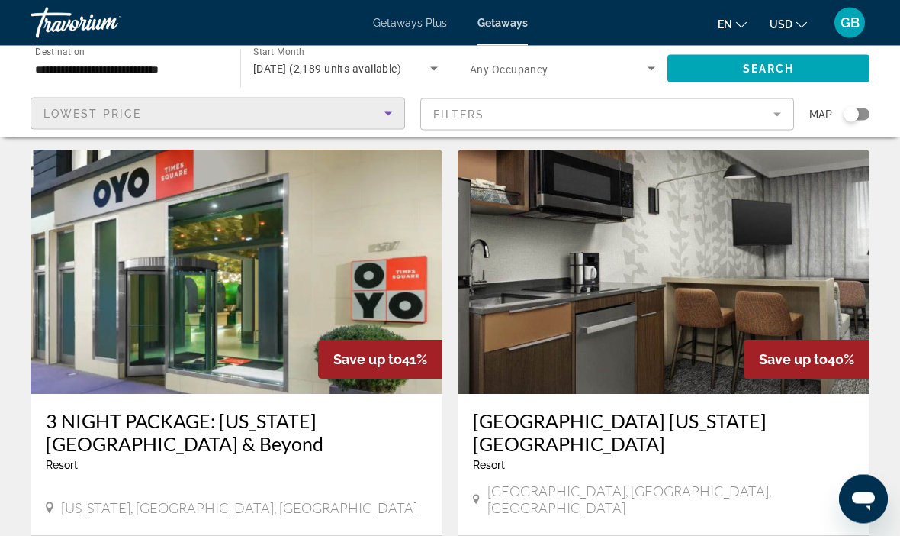
scroll to position [1697, 0]
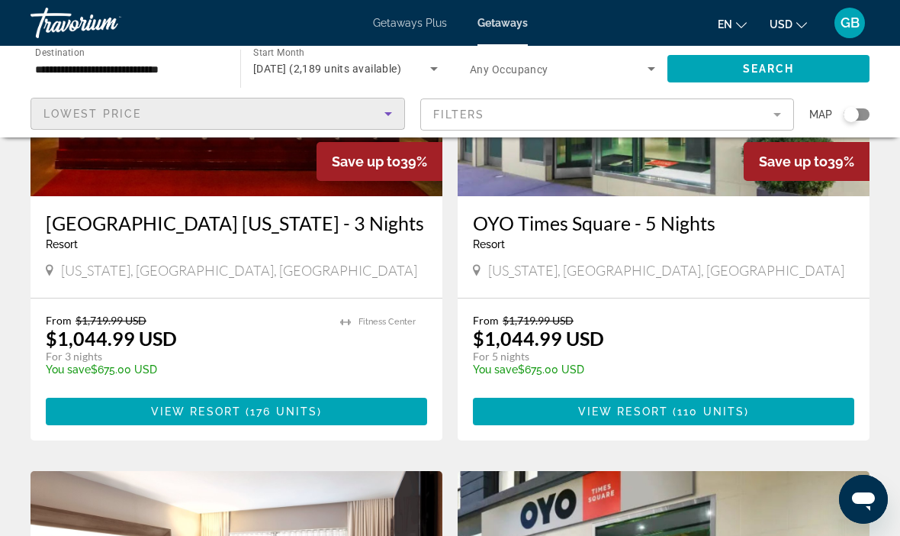
click at [111, 375] on p "temp" at bounding box center [185, 380] width 279 height 11
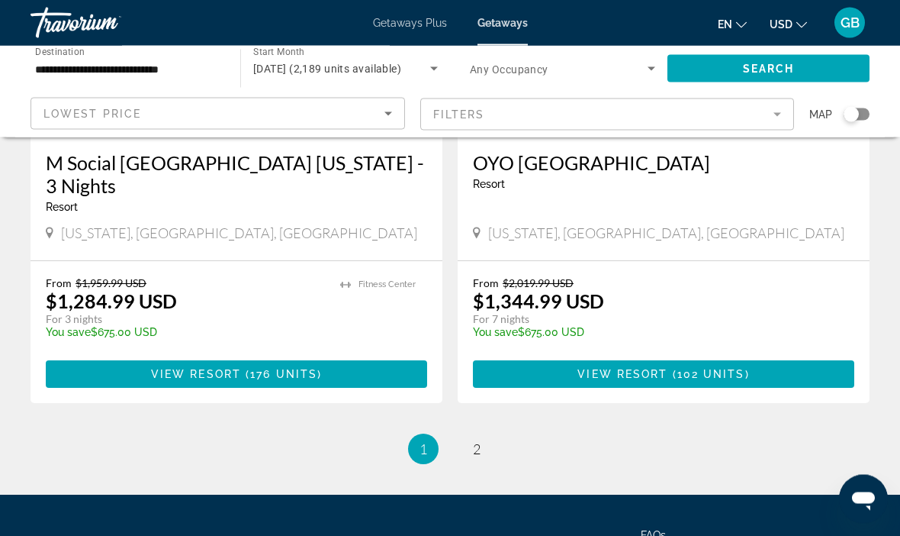
scroll to position [3033, 0]
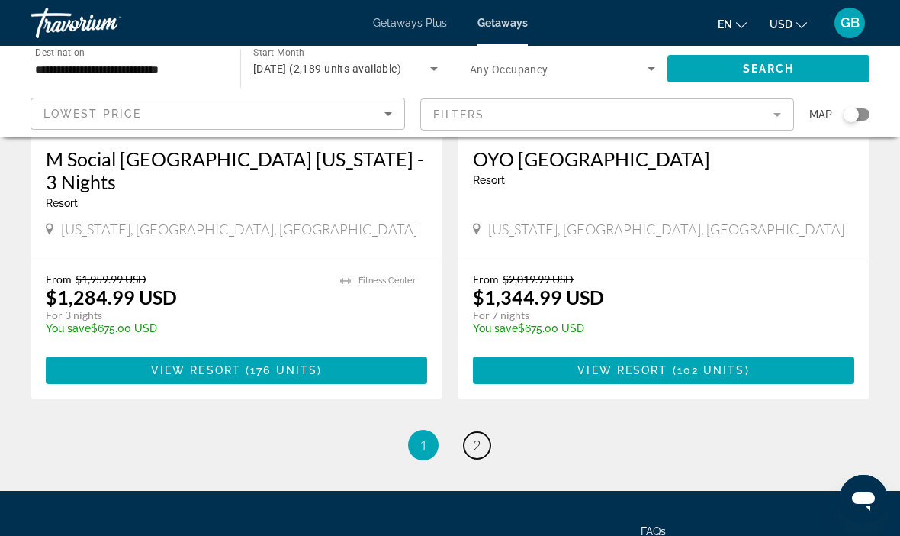
click at [478, 436] on span "2" at bounding box center [477, 444] width 8 height 17
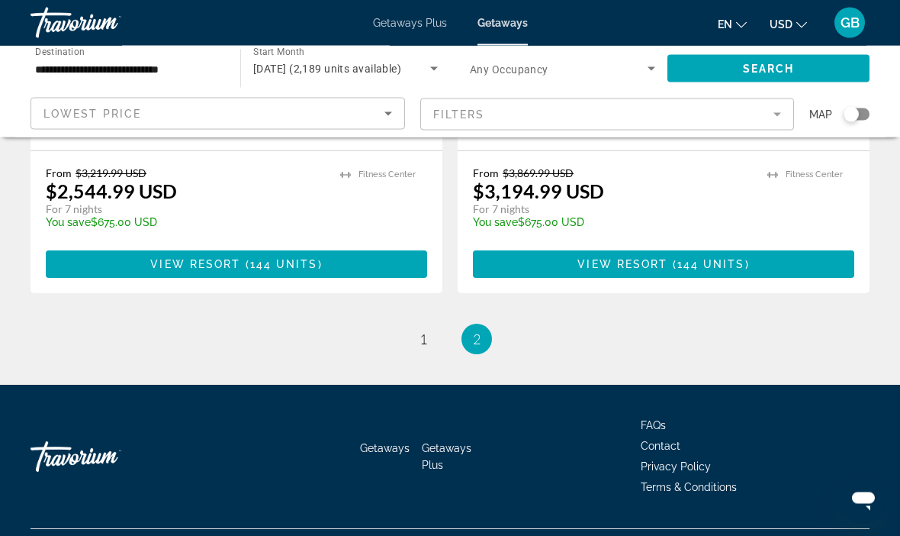
scroll to position [1444, 0]
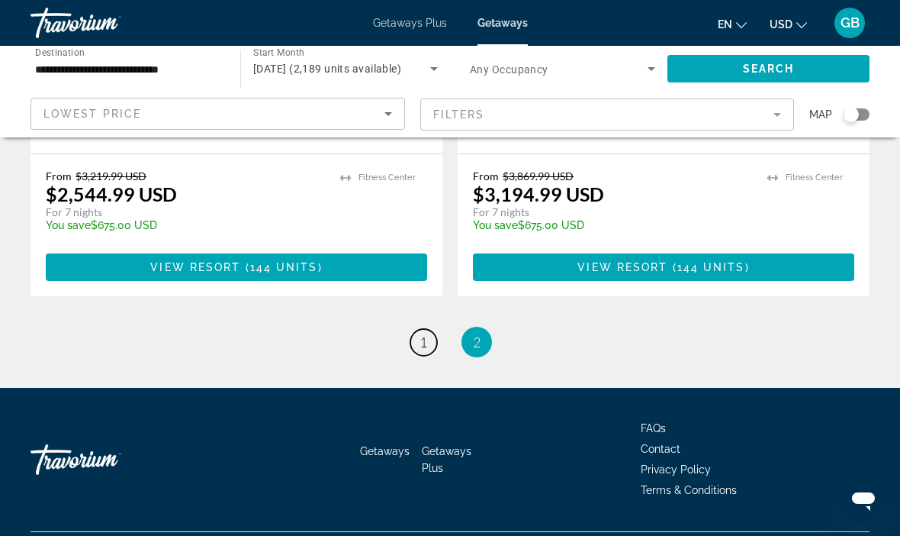
click at [423, 350] on span "1" at bounding box center [424, 341] width 8 height 17
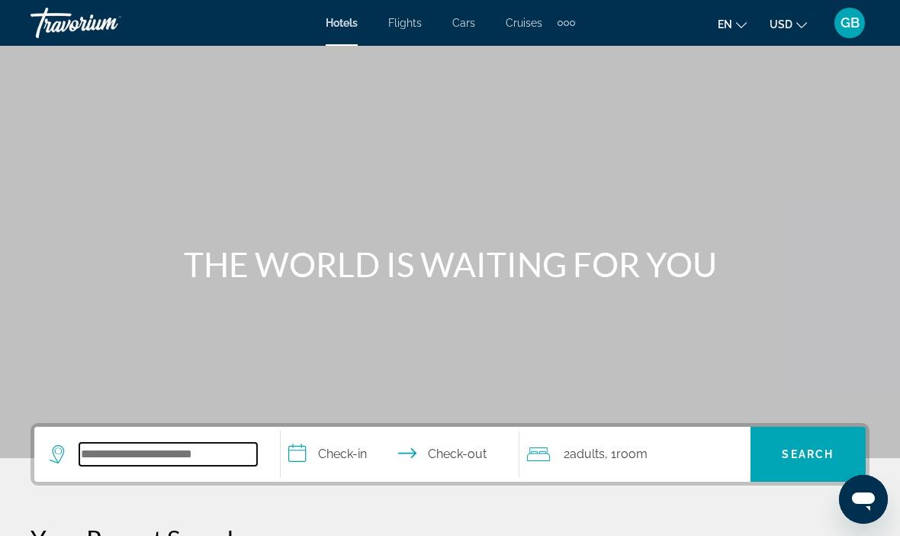
click at [125, 449] on input "Search widget" at bounding box center [168, 454] width 178 height 23
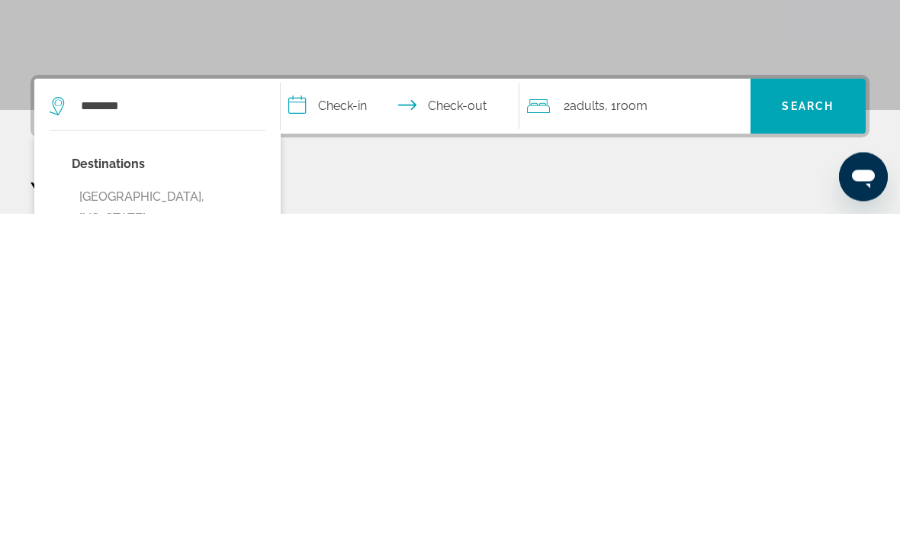
type input "**********"
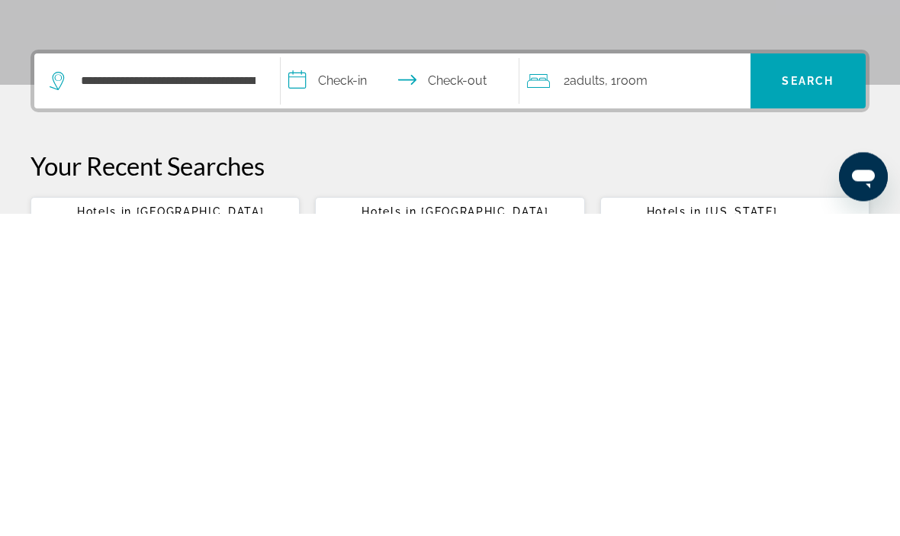
click at [364, 376] on input "**********" at bounding box center [403, 406] width 245 height 60
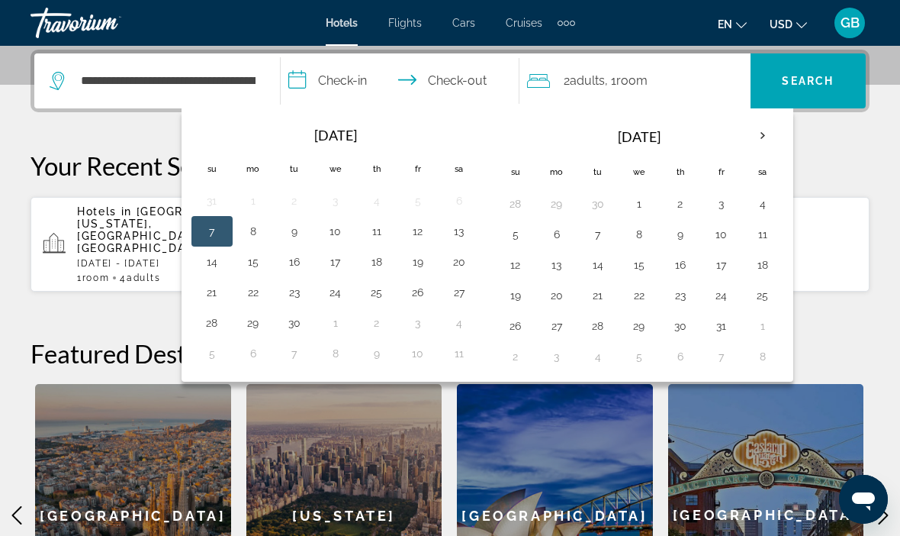
click at [754, 130] on th "Next month" at bounding box center [762, 136] width 41 height 34
click at [518, 236] on button "2" at bounding box center [516, 234] width 24 height 21
click at [760, 233] on button "8" at bounding box center [763, 234] width 24 height 21
type input "**********"
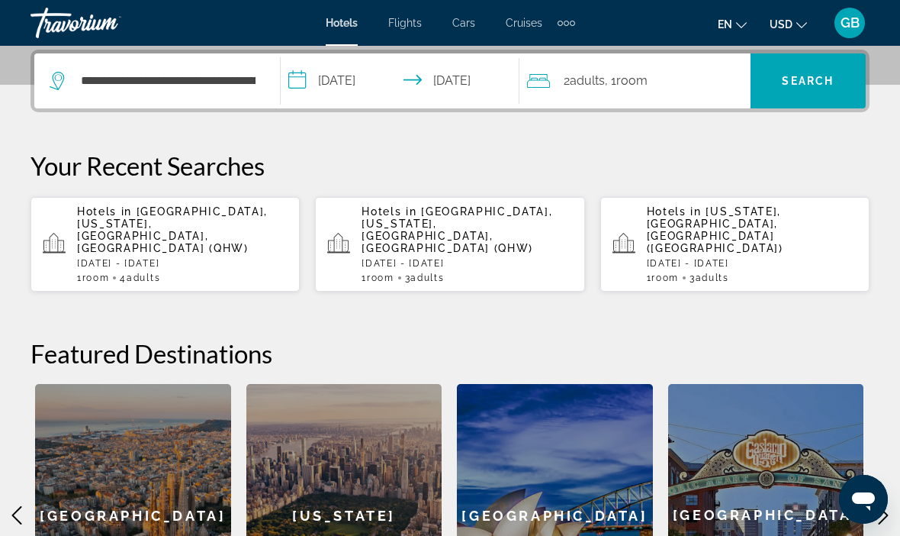
click at [572, 91] on span "2 Adult Adults" at bounding box center [584, 80] width 41 height 21
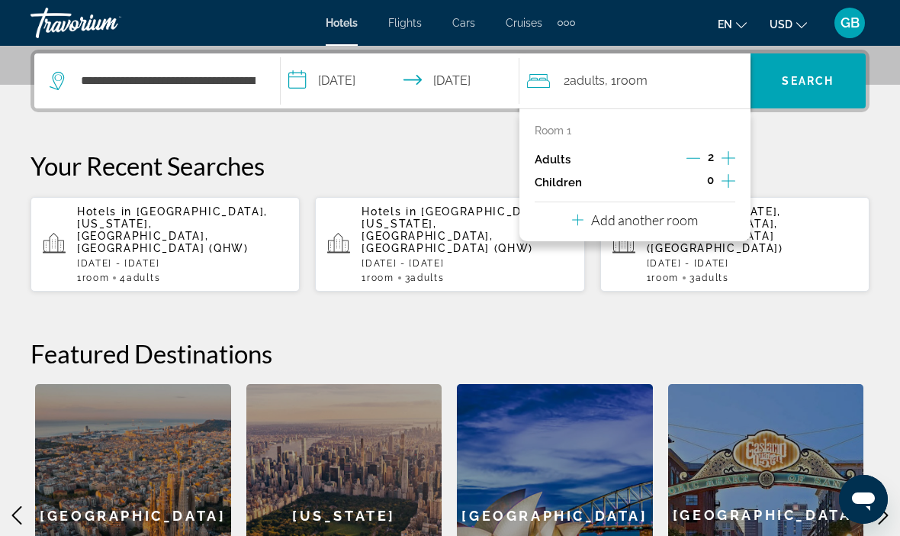
click at [728, 155] on icon "Increment adults" at bounding box center [729, 158] width 14 height 18
click at [735, 153] on icon "Increment adults" at bounding box center [729, 158] width 14 height 18
click at [817, 86] on span "Search" at bounding box center [808, 81] width 52 height 12
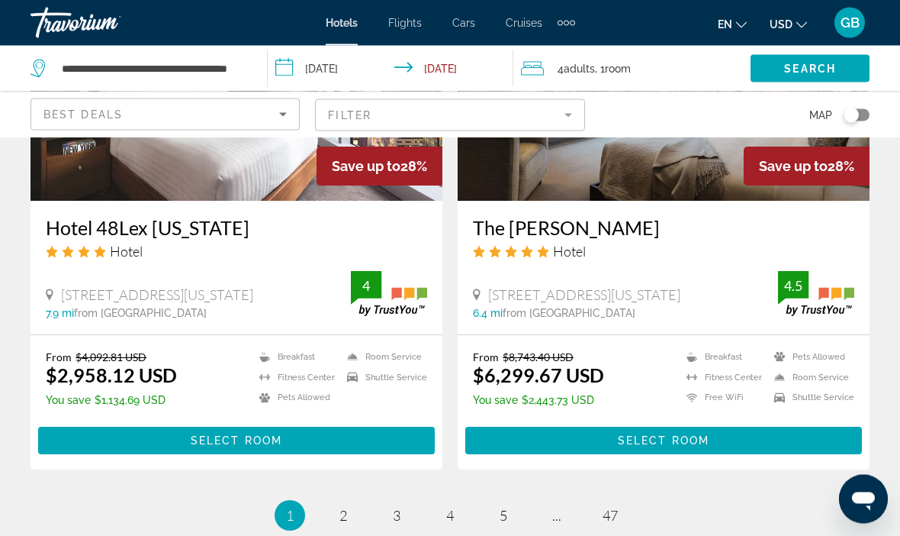
scroll to position [2998, 0]
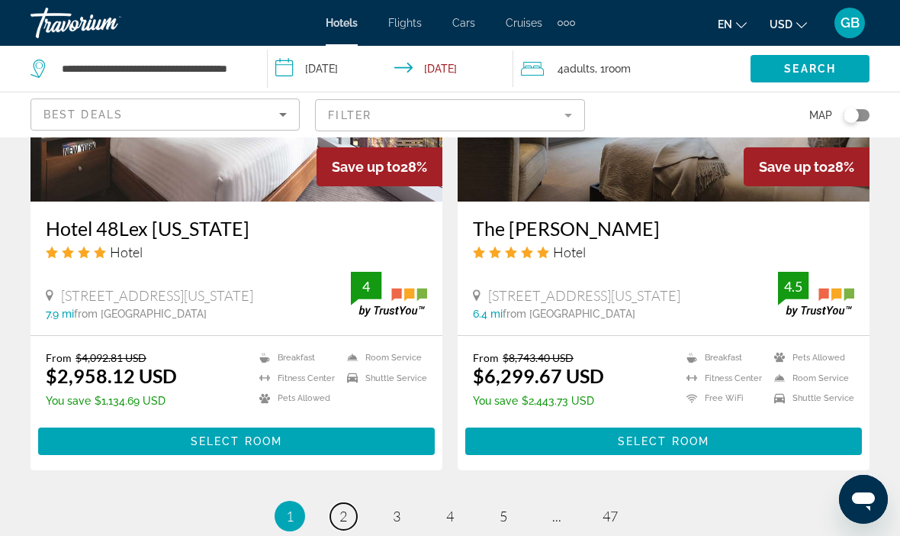
click at [354, 505] on link "page 2" at bounding box center [343, 516] width 27 height 27
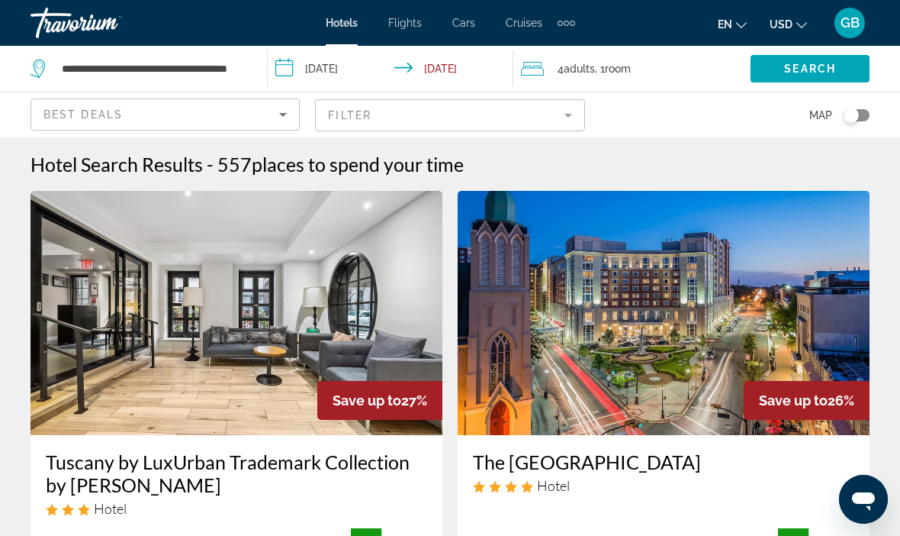
click at [291, 112] on icon "Sort by" at bounding box center [283, 114] width 18 height 18
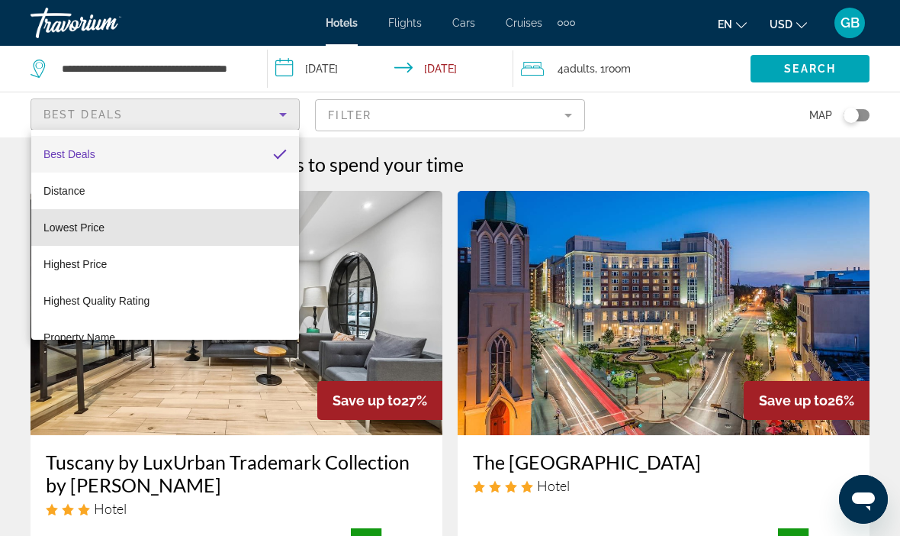
click at [112, 228] on mat-option "Lowest Price" at bounding box center [165, 227] width 268 height 37
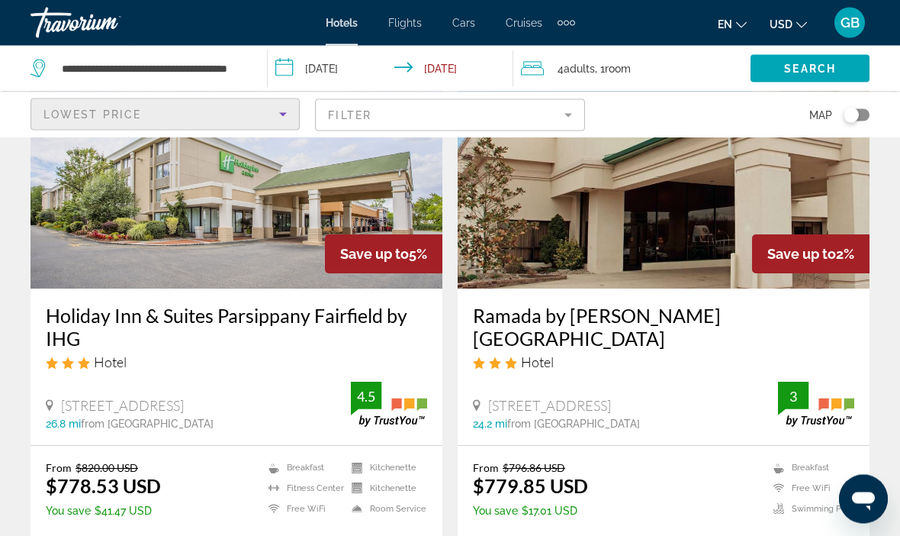
scroll to position [125, 0]
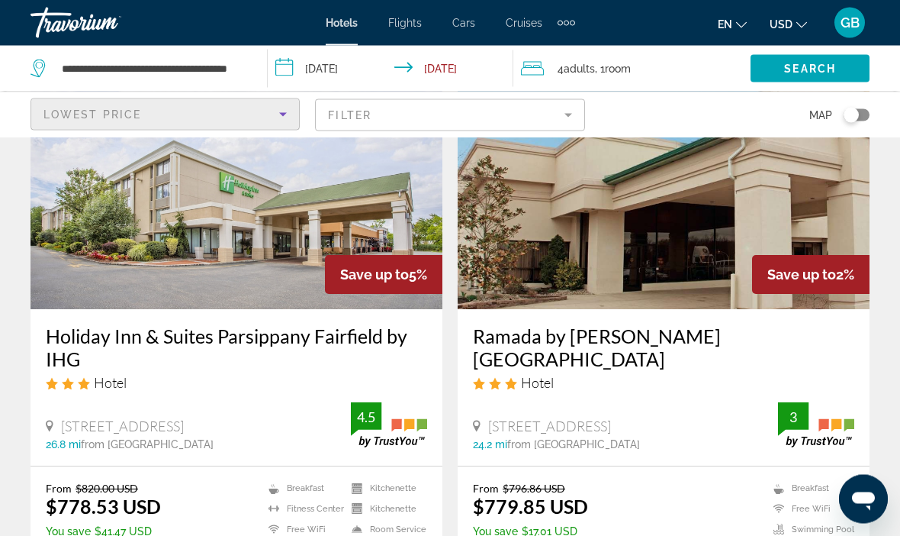
click at [284, 113] on icon "Sort by" at bounding box center [283, 115] width 8 height 4
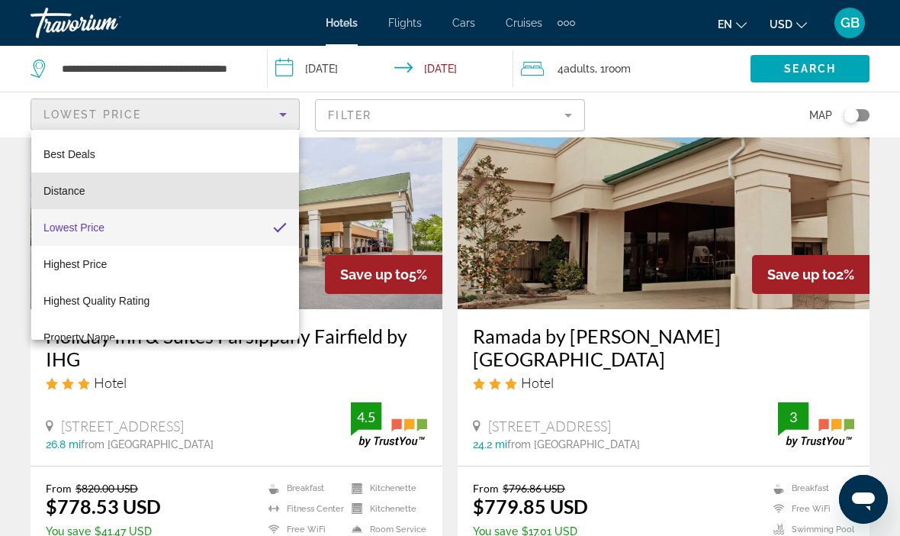
click at [85, 188] on span "Distance" at bounding box center [63, 191] width 41 height 12
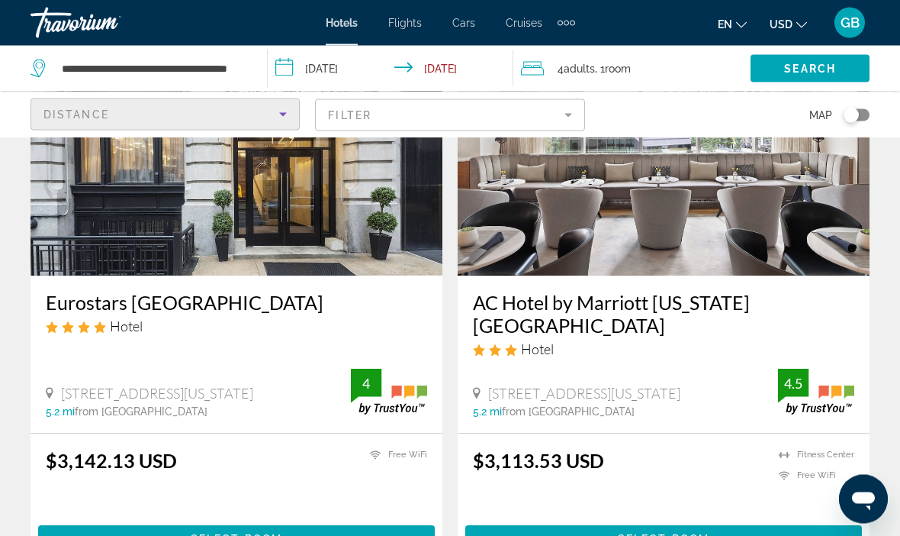
scroll to position [2969, 0]
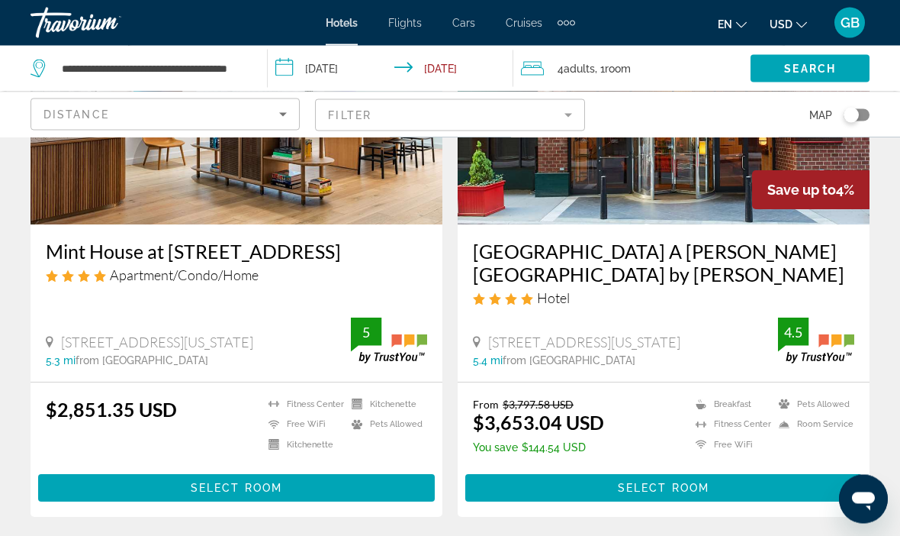
scroll to position [3068, 0]
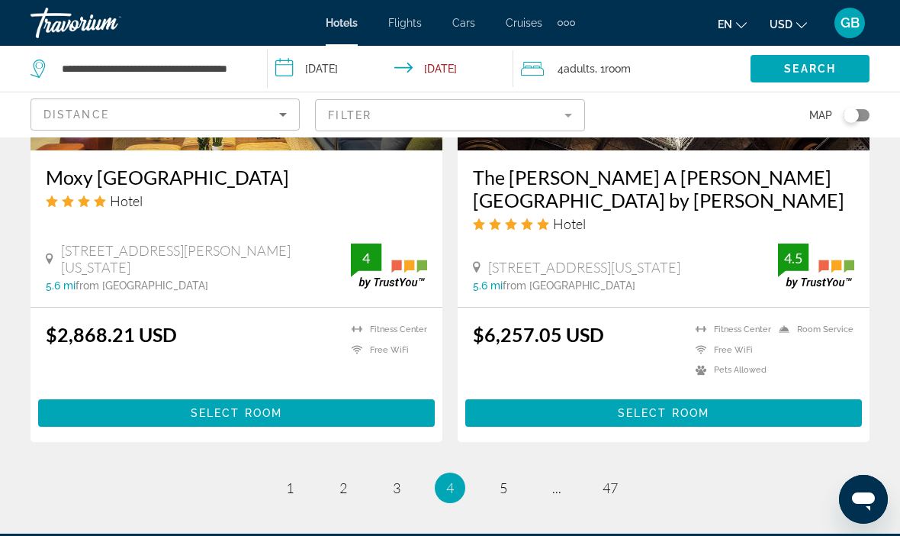
scroll to position [3134, 0]
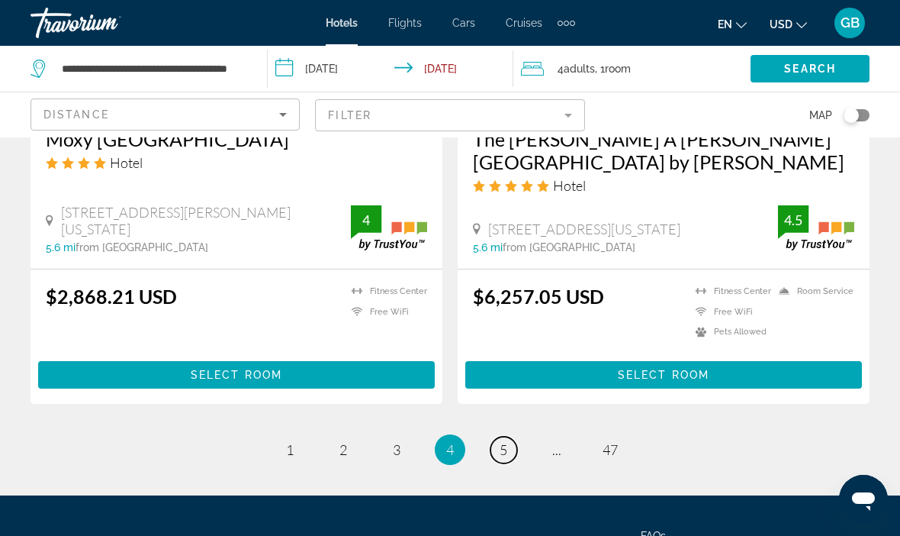
click at [509, 436] on link "page 5" at bounding box center [504, 449] width 27 height 27
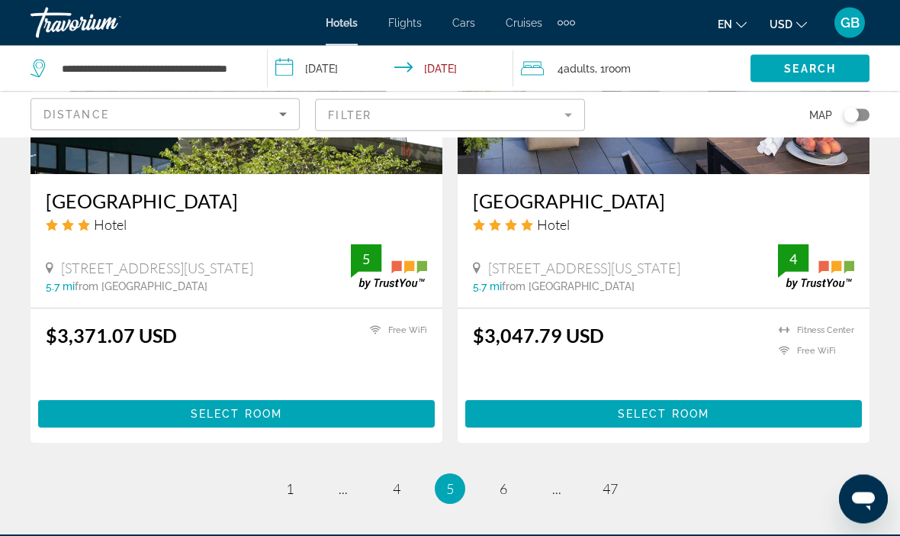
click at [526, 474] on ul "5 / 47 page 1 page ... page 4 You're on page 5 page 6 page ... page 47" at bounding box center [450, 489] width 839 height 31
click at [504, 480] on span "6" at bounding box center [504, 488] width 8 height 17
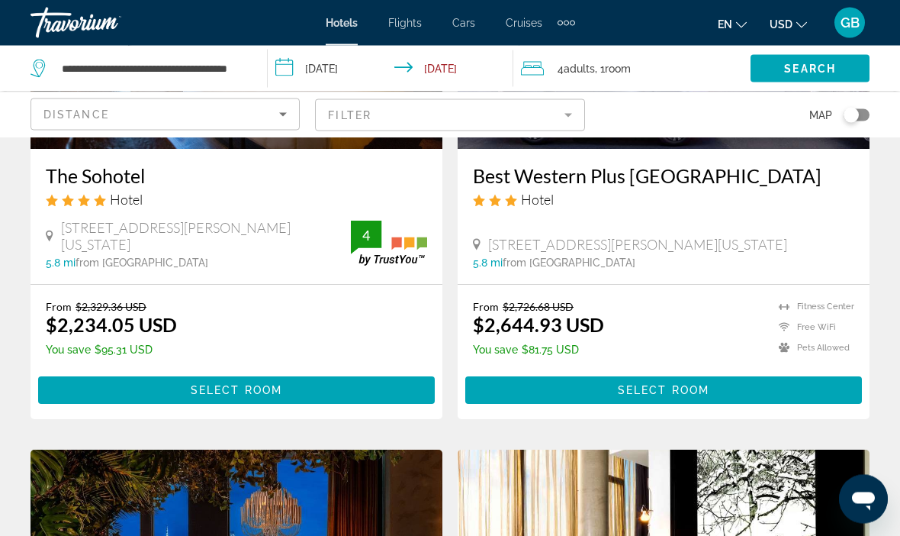
scroll to position [1975, 0]
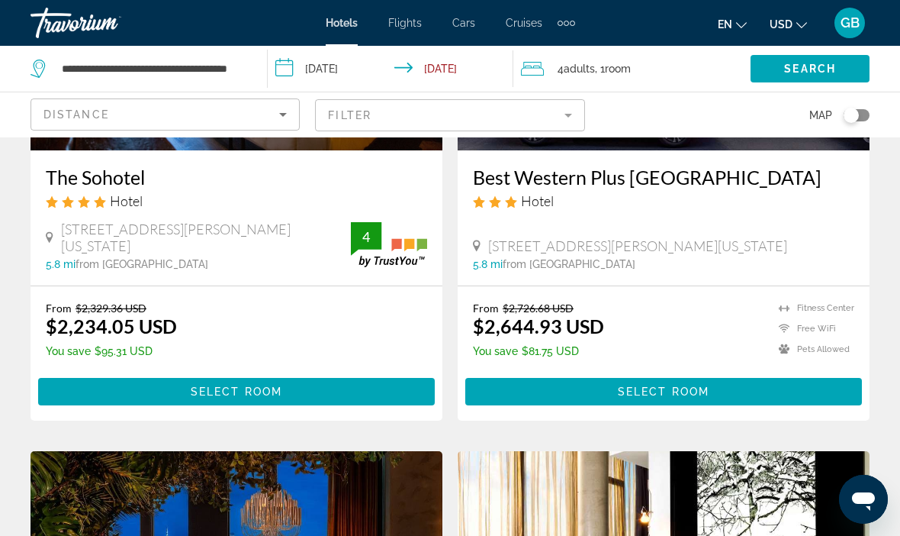
click at [877, 116] on app-hotels-search-filters "Distance Filter Map" at bounding box center [450, 115] width 900 height 46
click at [859, 115] on div "Toggle map" at bounding box center [857, 115] width 26 height 12
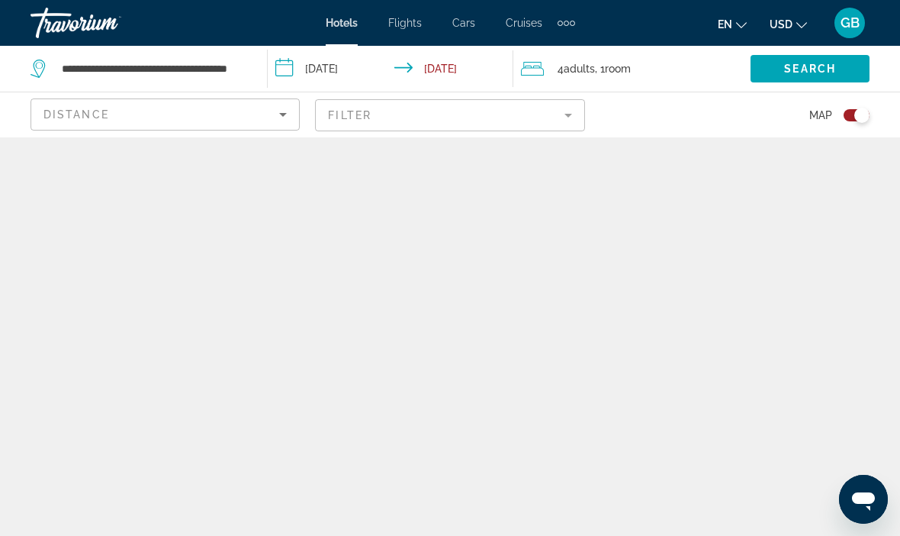
scroll to position [53, 0]
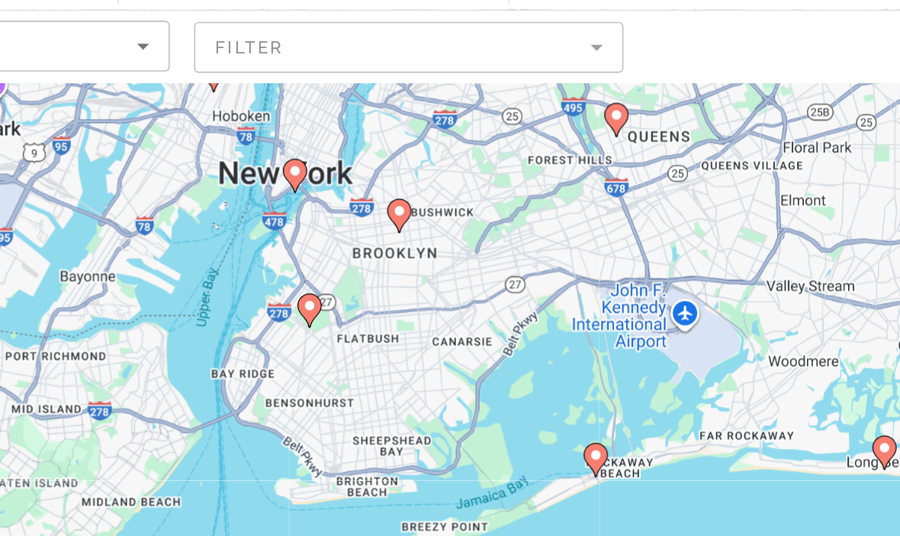
click at [381, 271] on icon "Main content" at bounding box center [388, 281] width 14 height 20
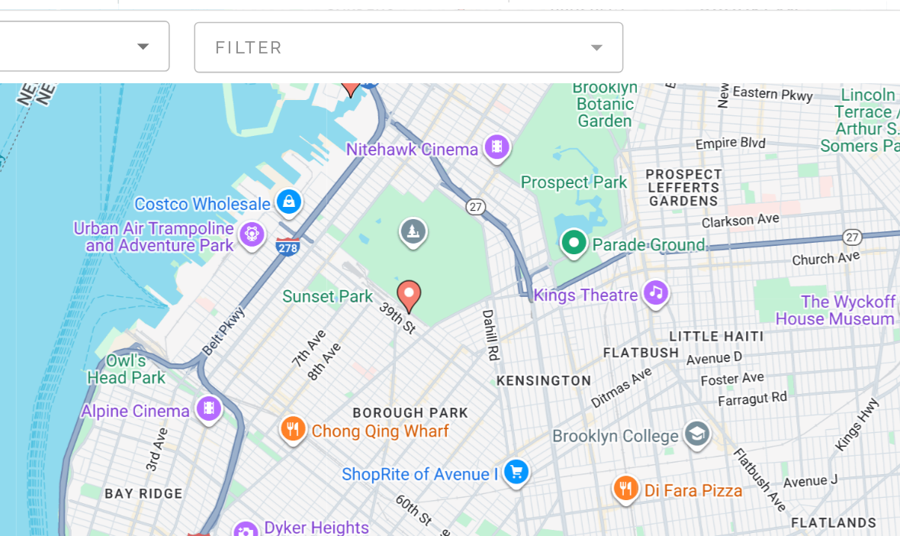
click at [446, 265] on image "Main content" at bounding box center [450, 269] width 9 height 9
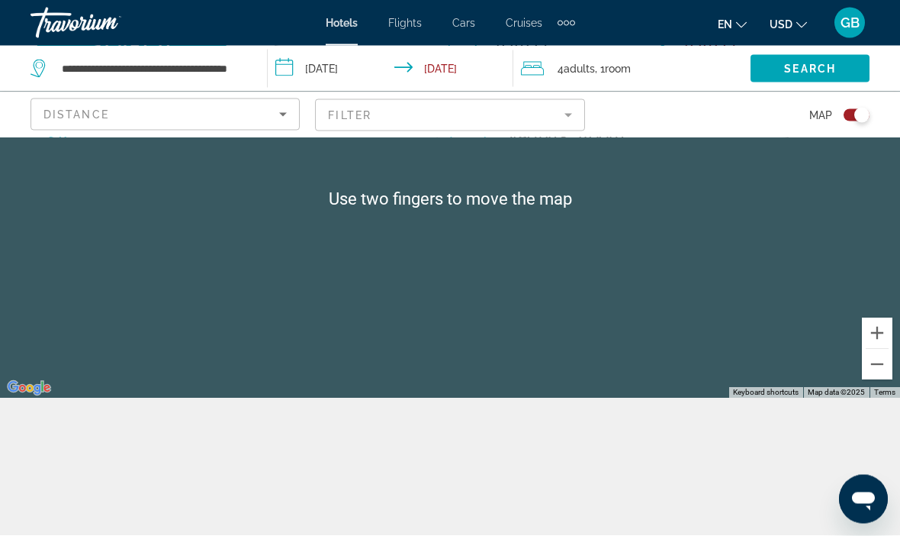
scroll to position [171, 0]
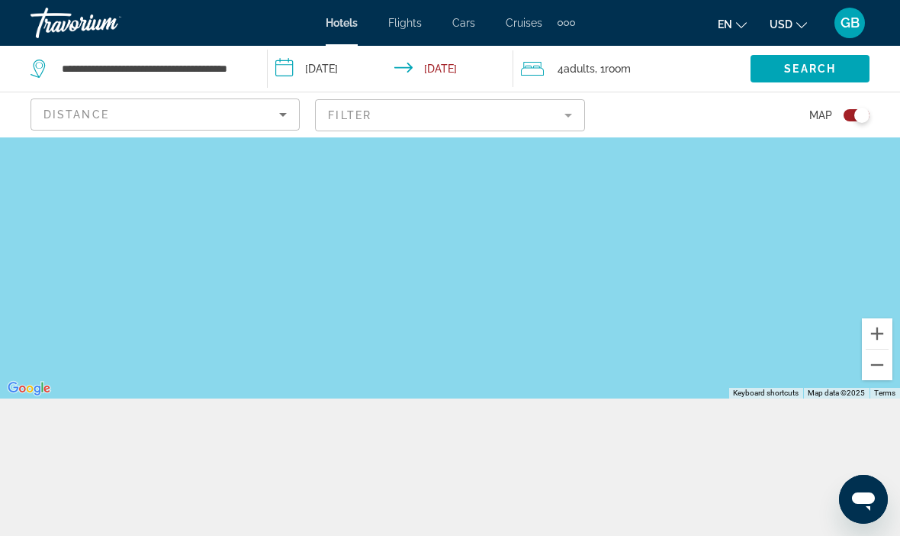
click at [636, 461] on div "**********" at bounding box center [450, 268] width 900 height 536
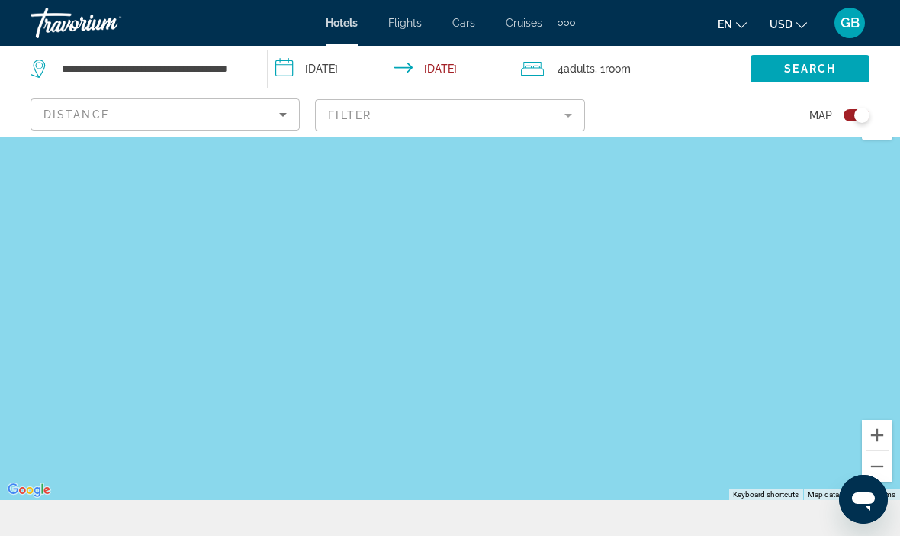
scroll to position [38, 0]
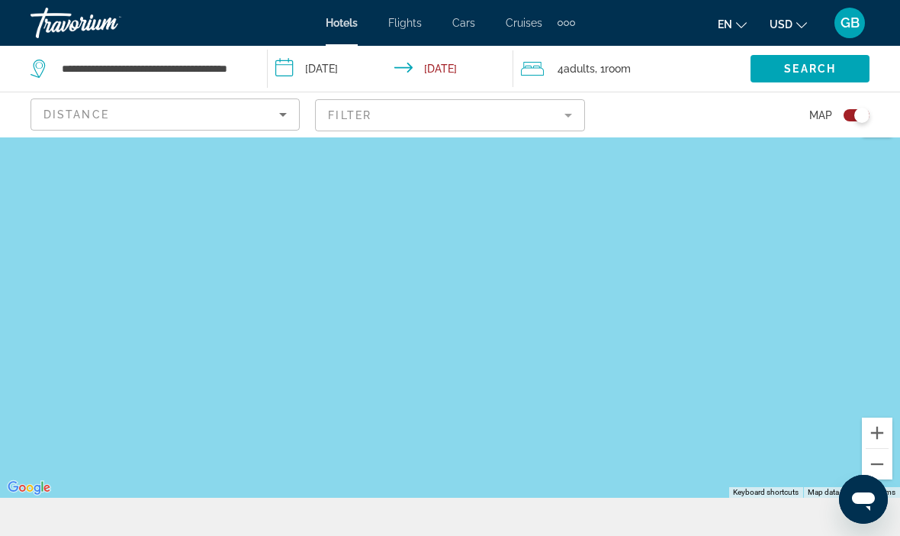
click at [559, 313] on div "Main content" at bounding box center [450, 298] width 900 height 398
click at [281, 114] on icon "Sort by" at bounding box center [283, 115] width 8 height 4
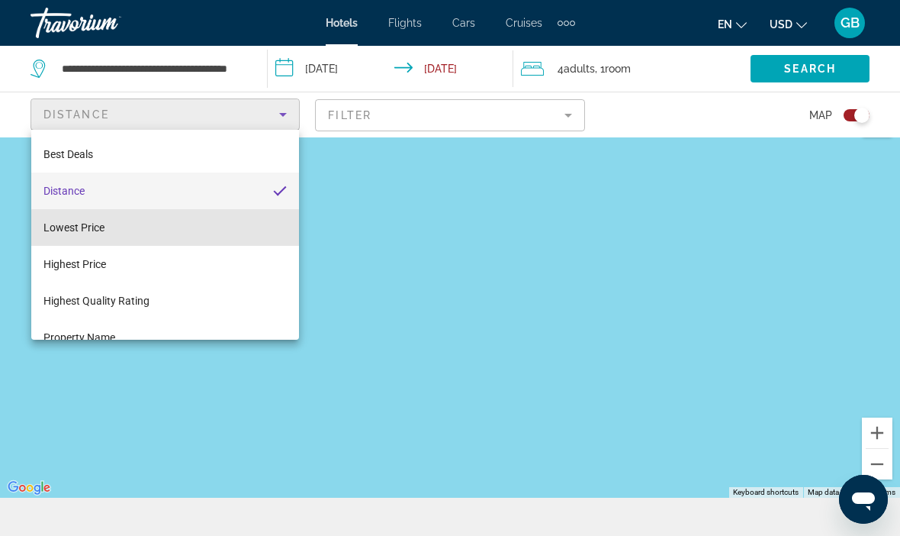
scroll to position [1, 0]
click at [234, 238] on mat-option "Lowest Price" at bounding box center [165, 226] width 268 height 37
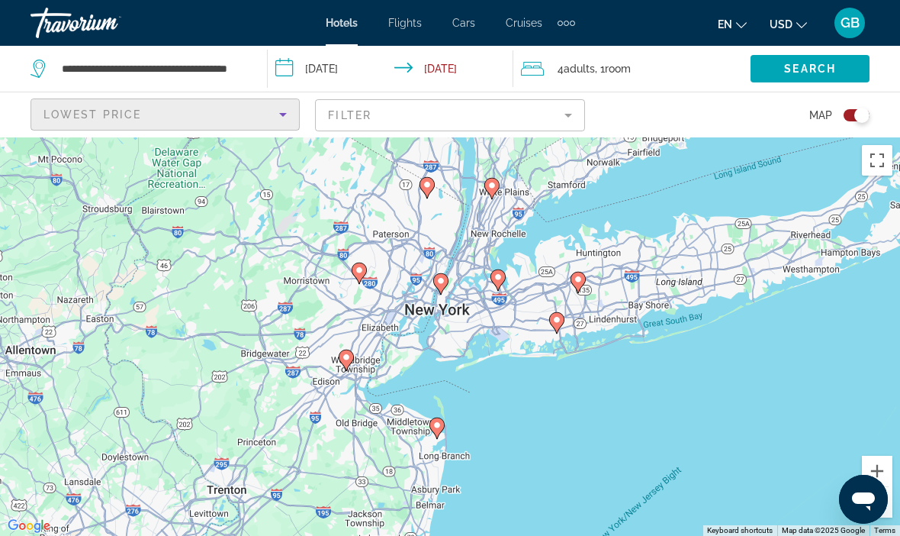
scroll to position [37, 0]
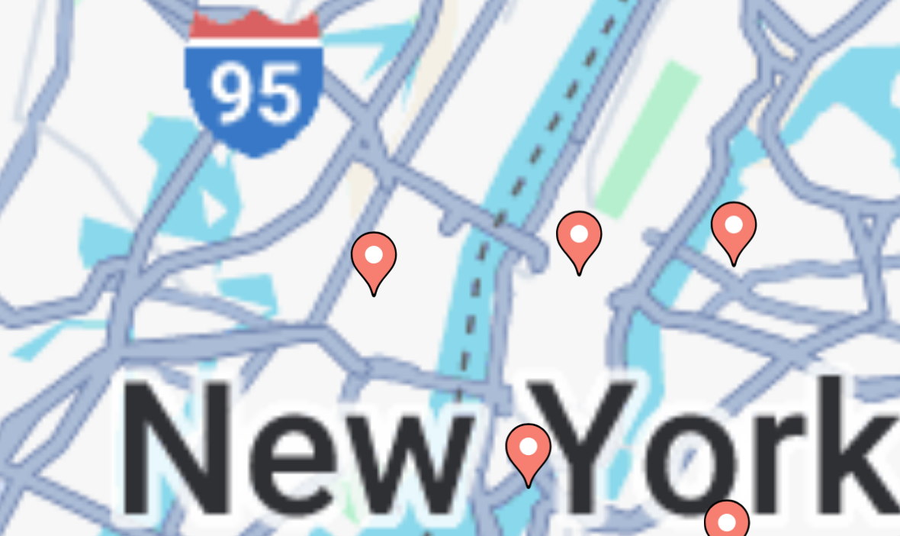
click at [450, 279] on icon "Main content" at bounding box center [457, 289] width 14 height 20
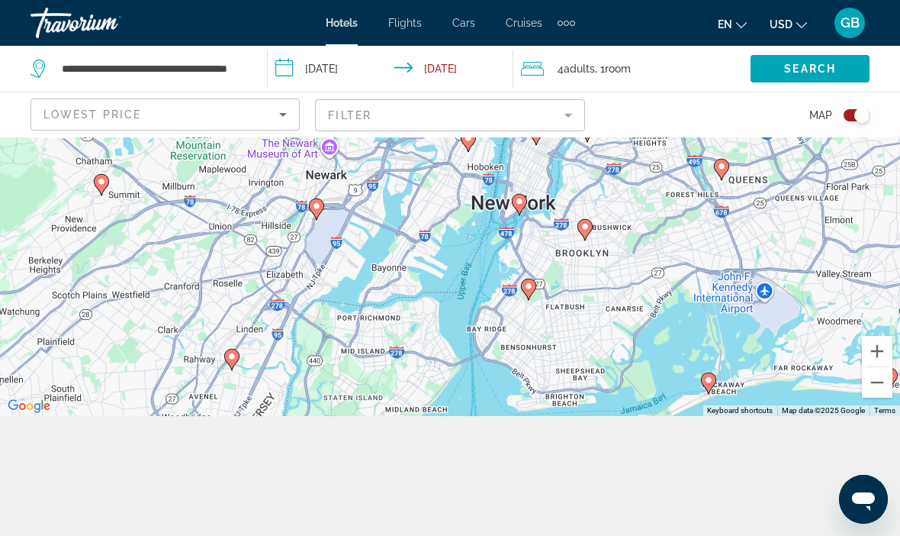
scroll to position [137, 0]
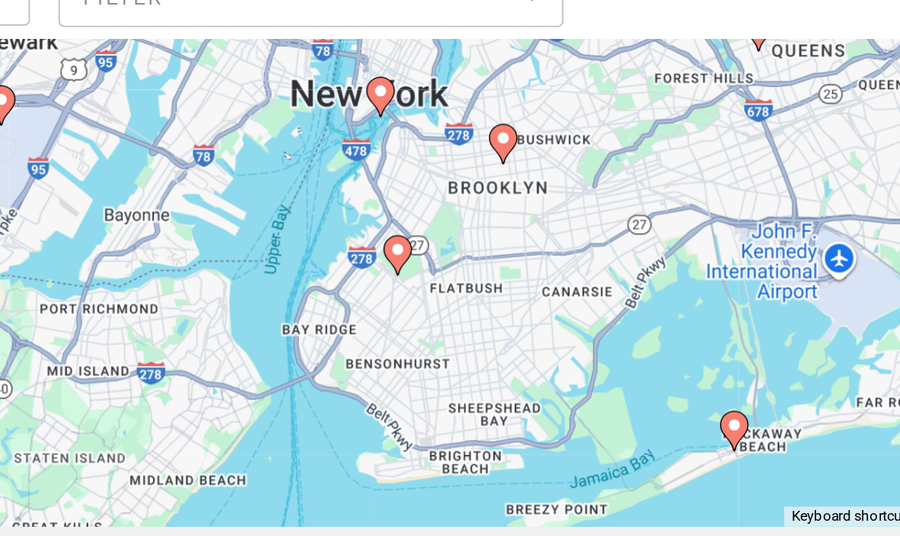
click at [492, 246] on image "Main content" at bounding box center [496, 250] width 9 height 9
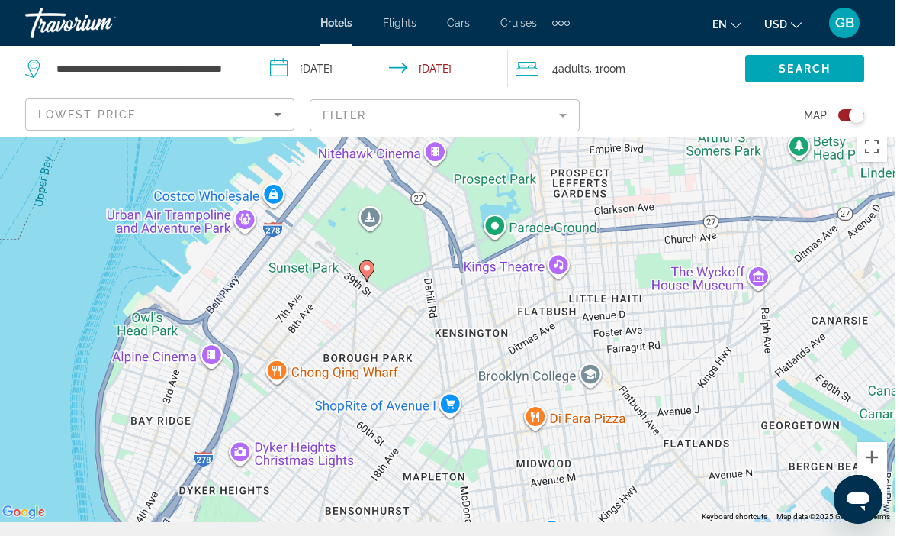
scroll to position [74, 0]
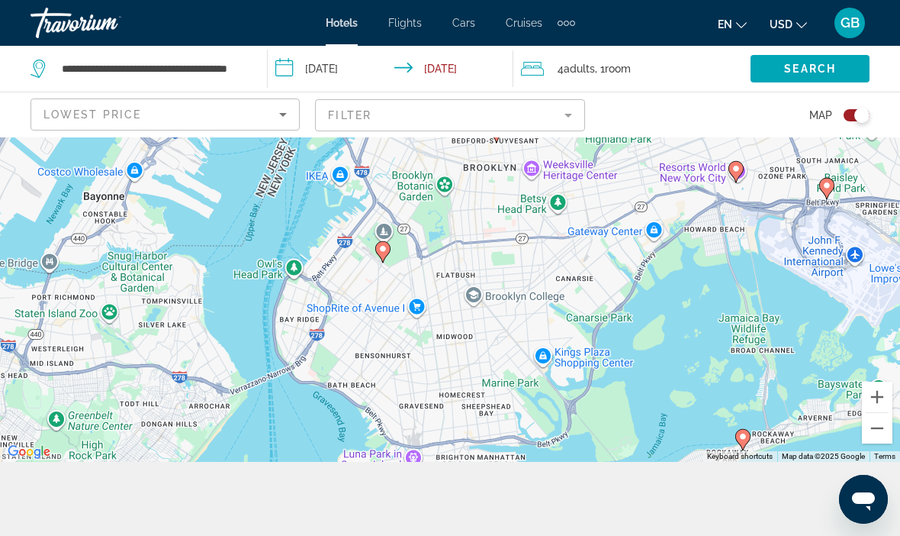
click at [497, 134] on image "Main content" at bounding box center [496, 128] width 9 height 9
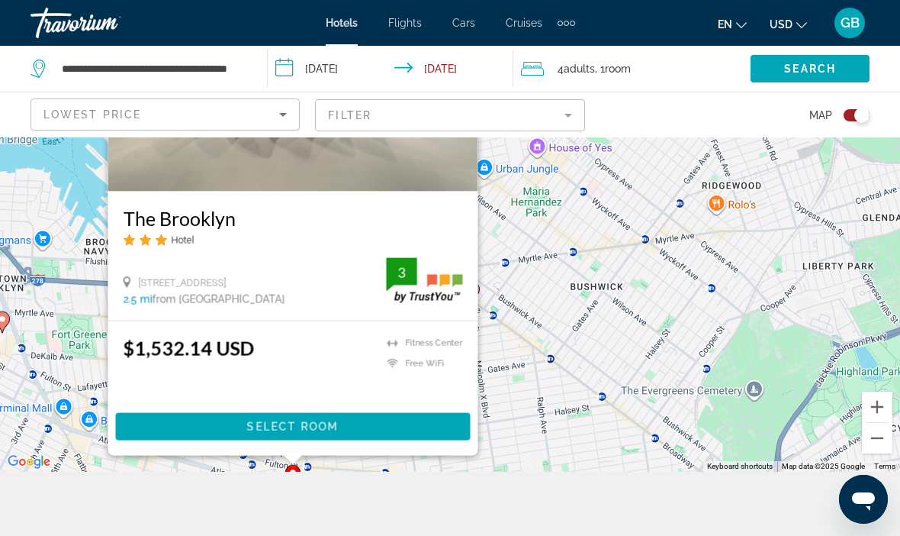
scroll to position [137, 0]
